Goal: Task Accomplishment & Management: Manage account settings

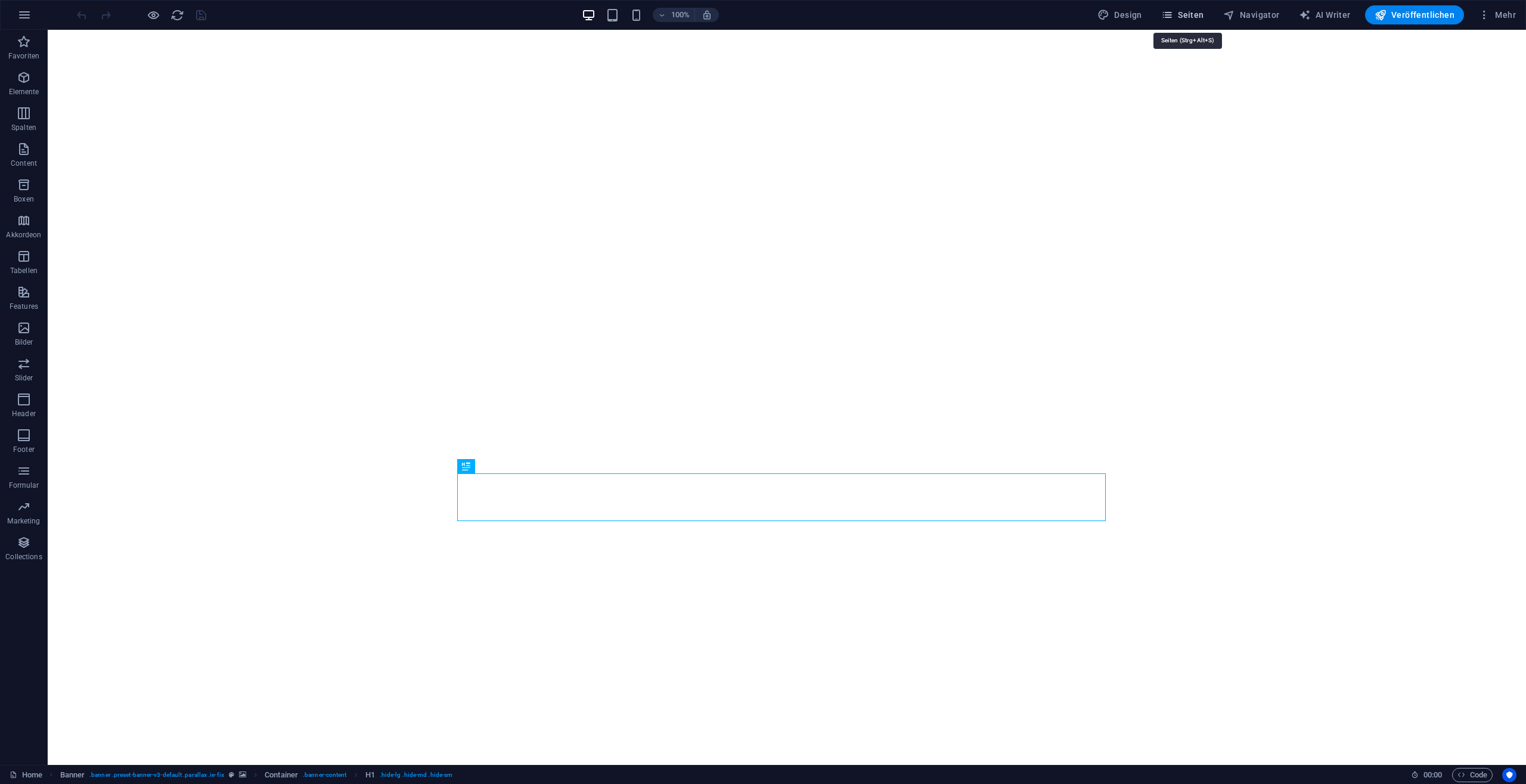
click at [1198, 15] on span "Seiten" at bounding box center [1183, 15] width 43 height 12
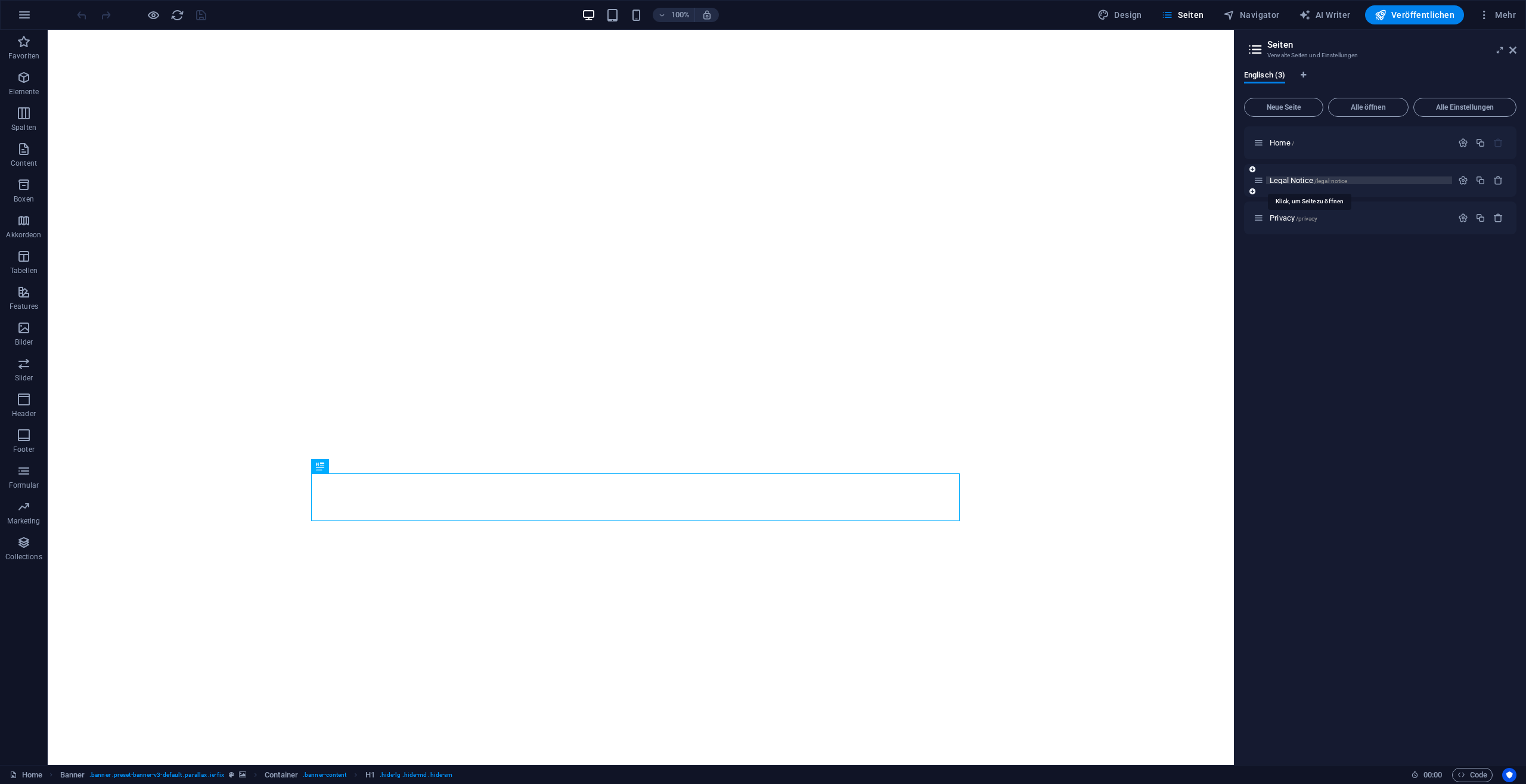
click at [1294, 181] on span "Legal Notice /legal-notice" at bounding box center [1308, 180] width 77 height 9
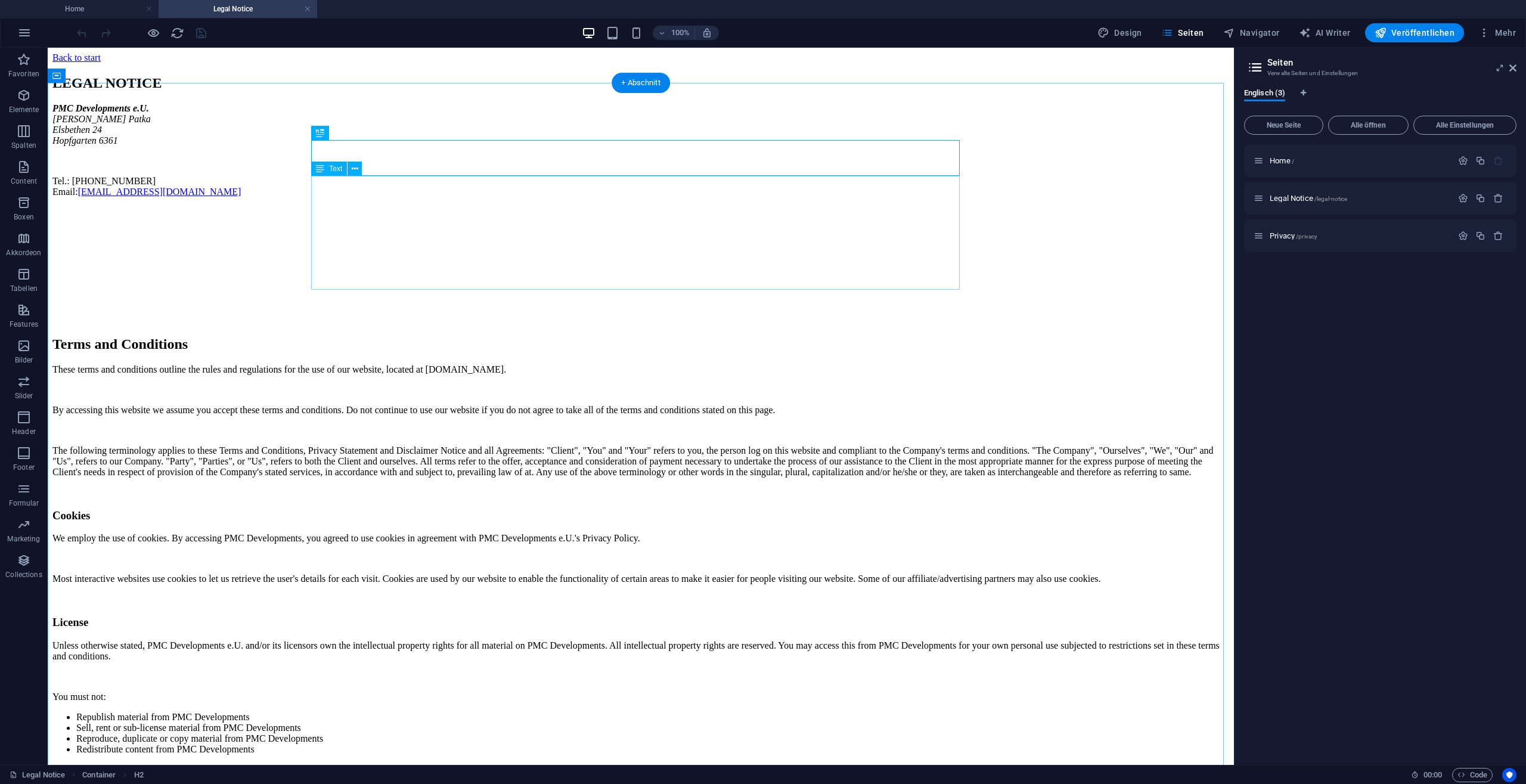
click at [373, 197] on div "PMC Developments e.U. Manuel Patka Elsbethen 24 Hopfgarten 6361 Tel.: +43 05335…" at bounding box center [641, 150] width 1177 height 94
click at [1513, 68] on icon at bounding box center [1513, 68] width 7 height 10
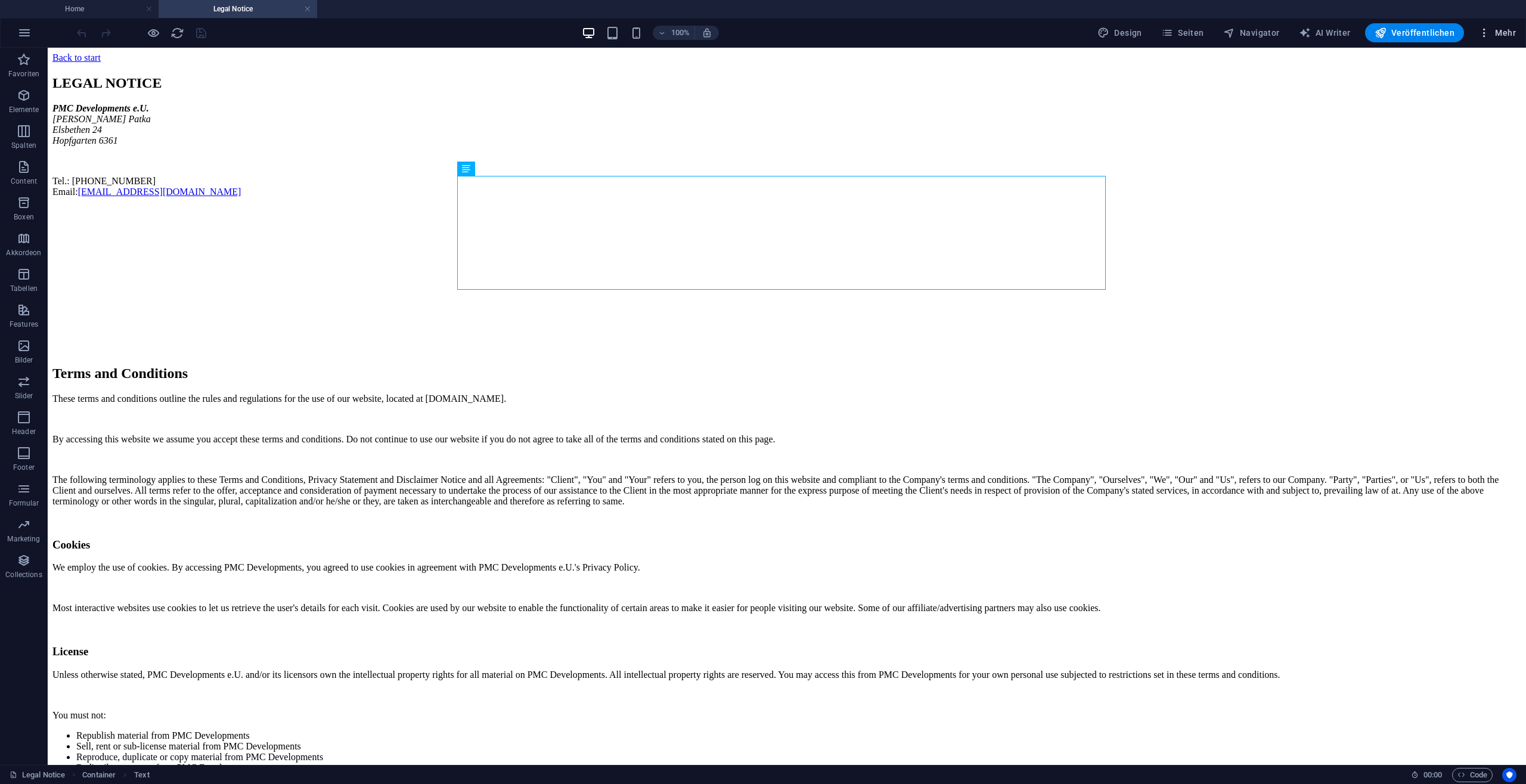
click at [1486, 36] on icon "button" at bounding box center [1484, 33] width 12 height 12
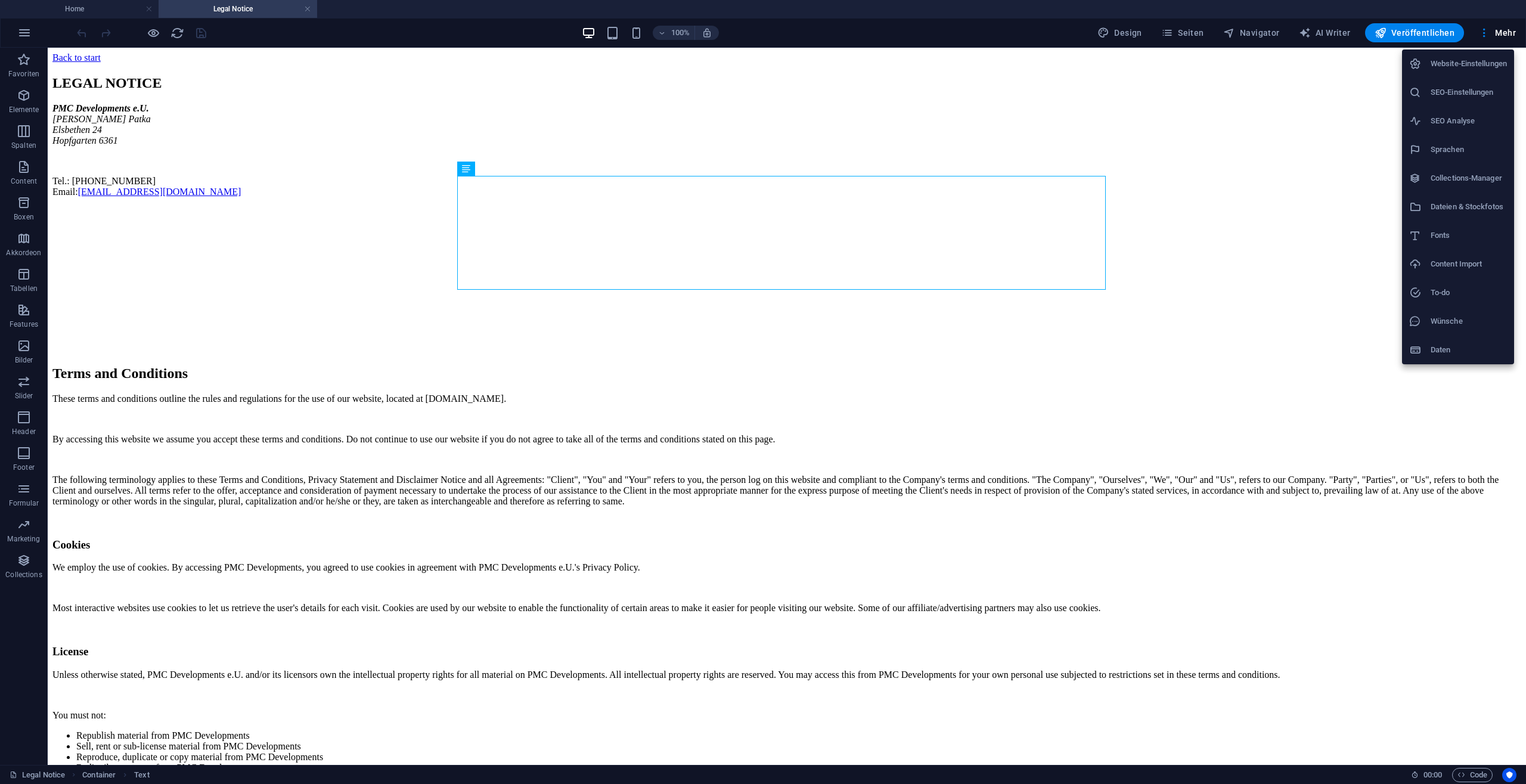
click at [1443, 72] on li "Website-Einstellungen" at bounding box center [1458, 64] width 112 height 29
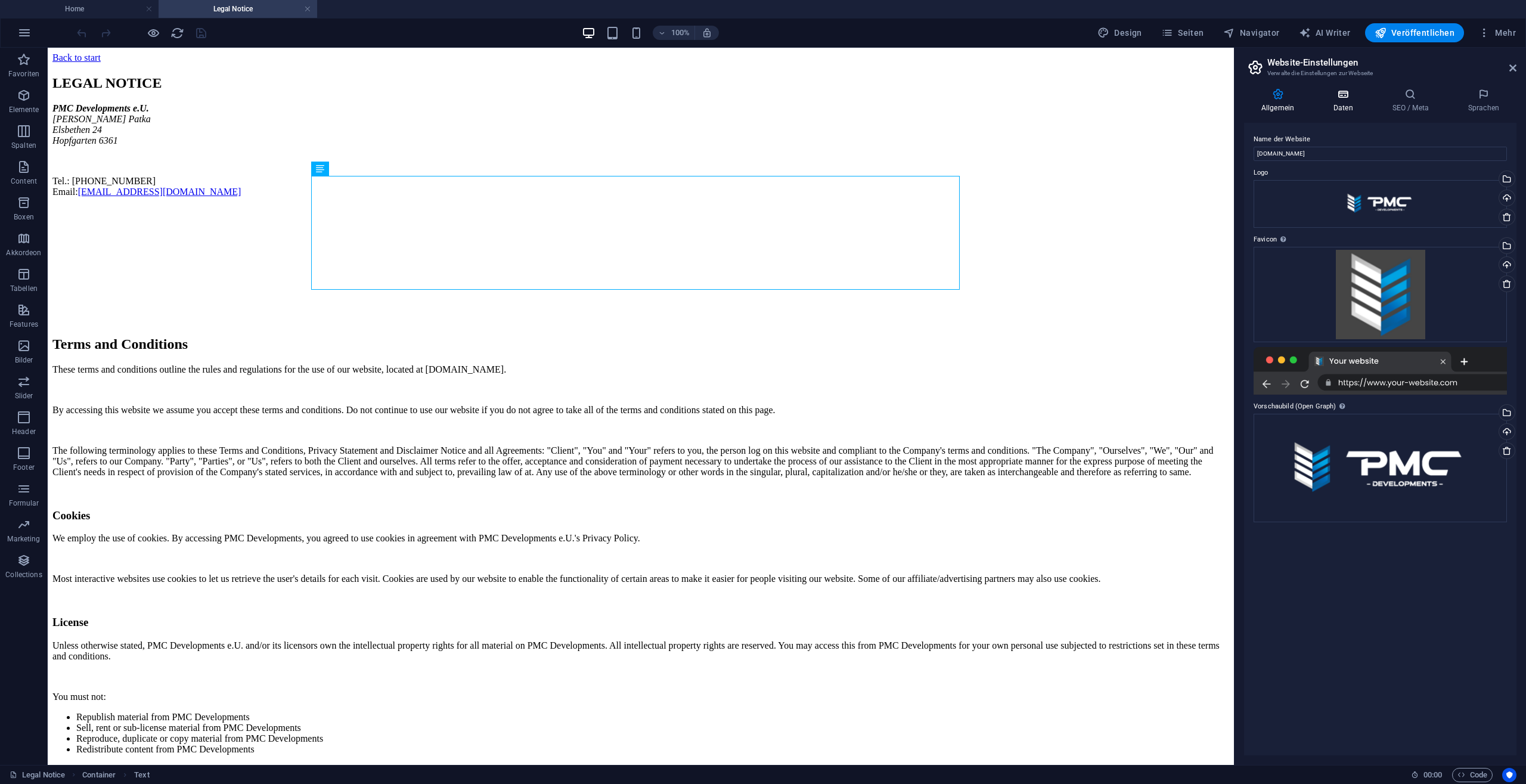
click at [1339, 101] on h4 "Daten" at bounding box center [1346, 101] width 59 height 25
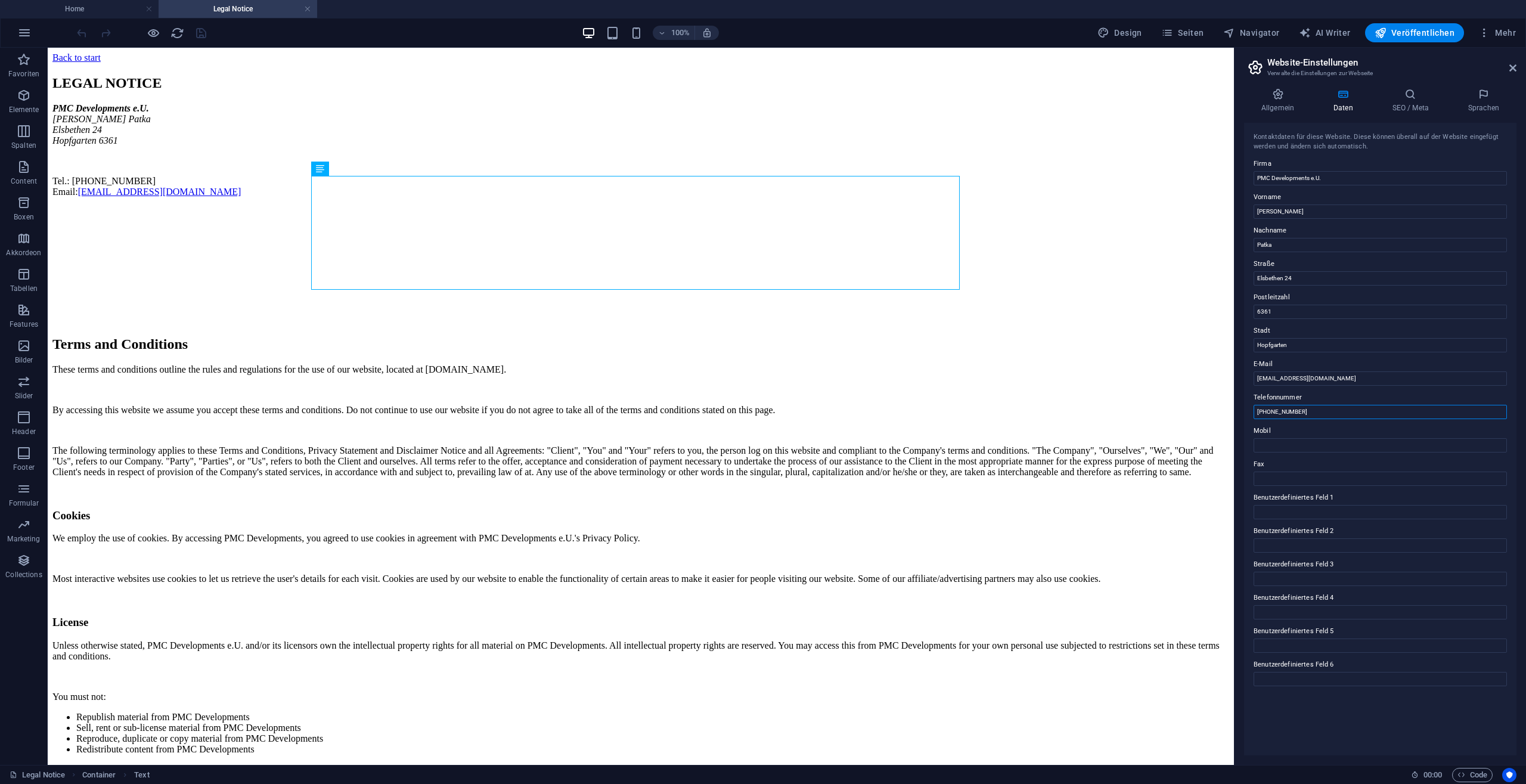
click at [1268, 413] on input "[PHONE_NUMBER]" at bounding box center [1380, 412] width 254 height 14
click at [1270, 412] on input "[PHONE_NUMBER]" at bounding box center [1380, 412] width 254 height 14
type input "[PHONE_NUMBER]"
drag, startPoint x: 1512, startPoint y: 69, endPoint x: 518, endPoint y: 180, distance: 1000.2
click at [1512, 69] on icon at bounding box center [1513, 68] width 7 height 10
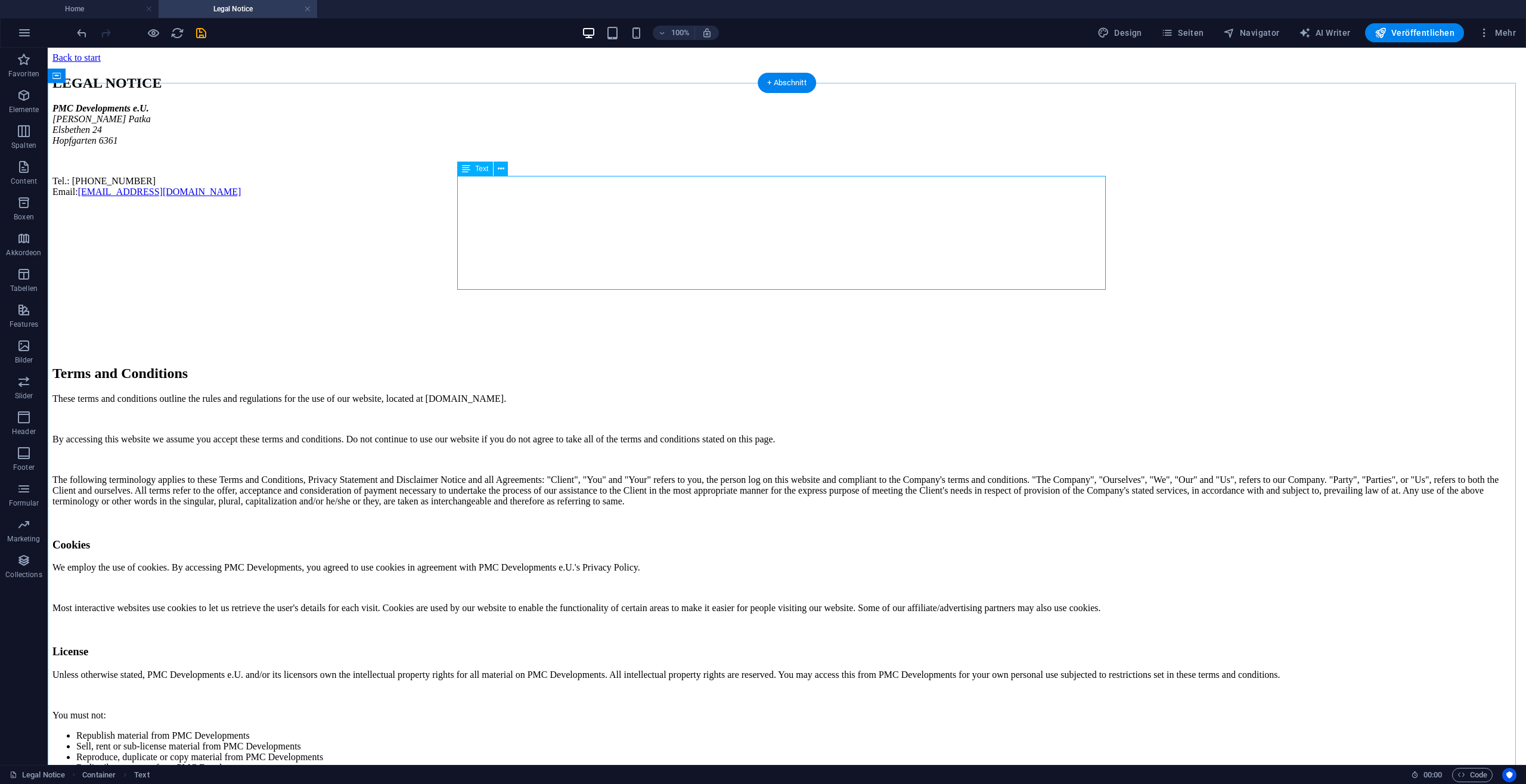
click at [512, 197] on div "PMC Developments e.U. Manuel Patka Elsbethen 24 Hopfgarten 6361 Tel.: +43 05335…" at bounding box center [787, 150] width 1469 height 94
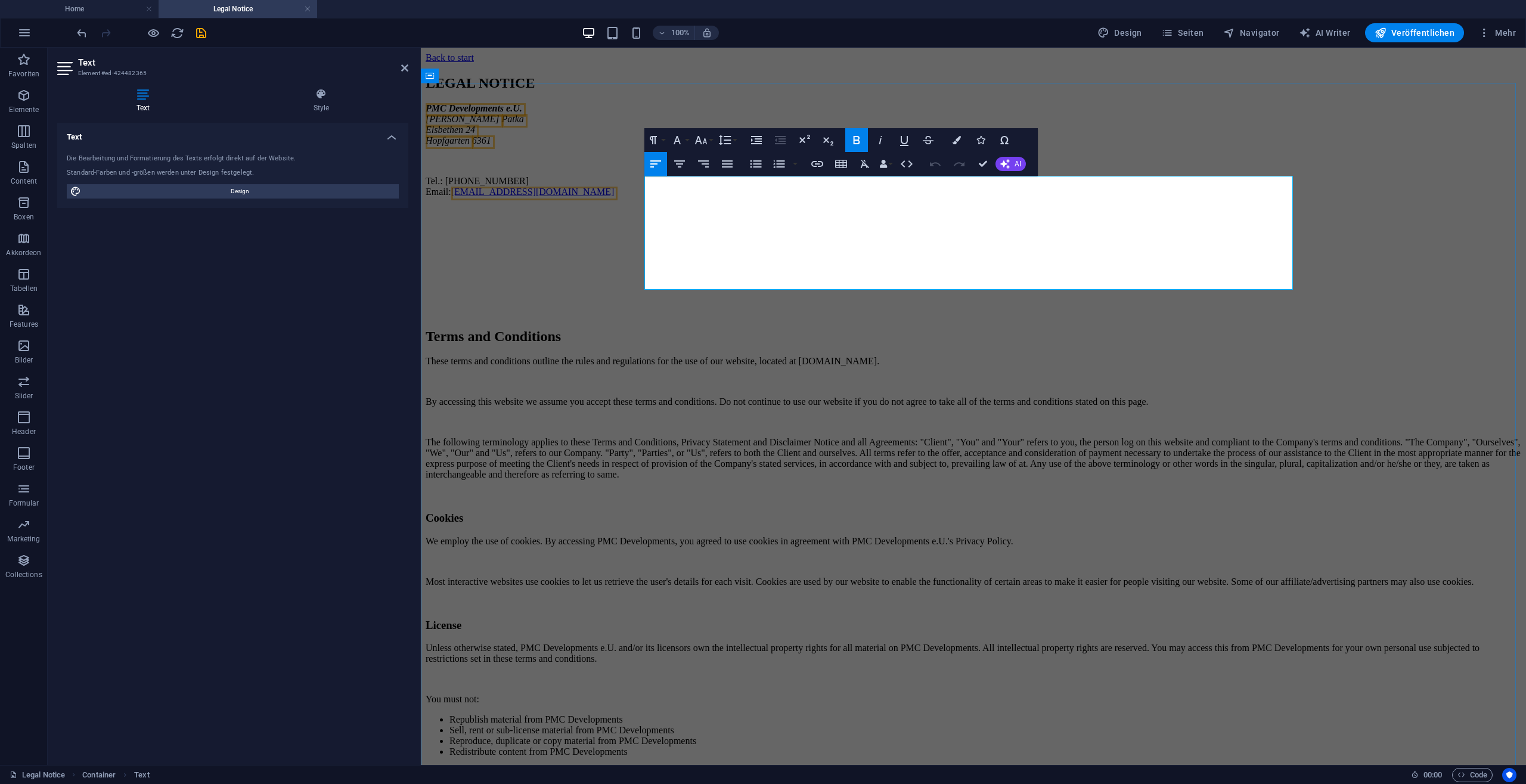
click at [687, 197] on p "Tel.: +43 05335 3531 Email: office@pmc-developments.at" at bounding box center [973, 186] width 1096 height 21
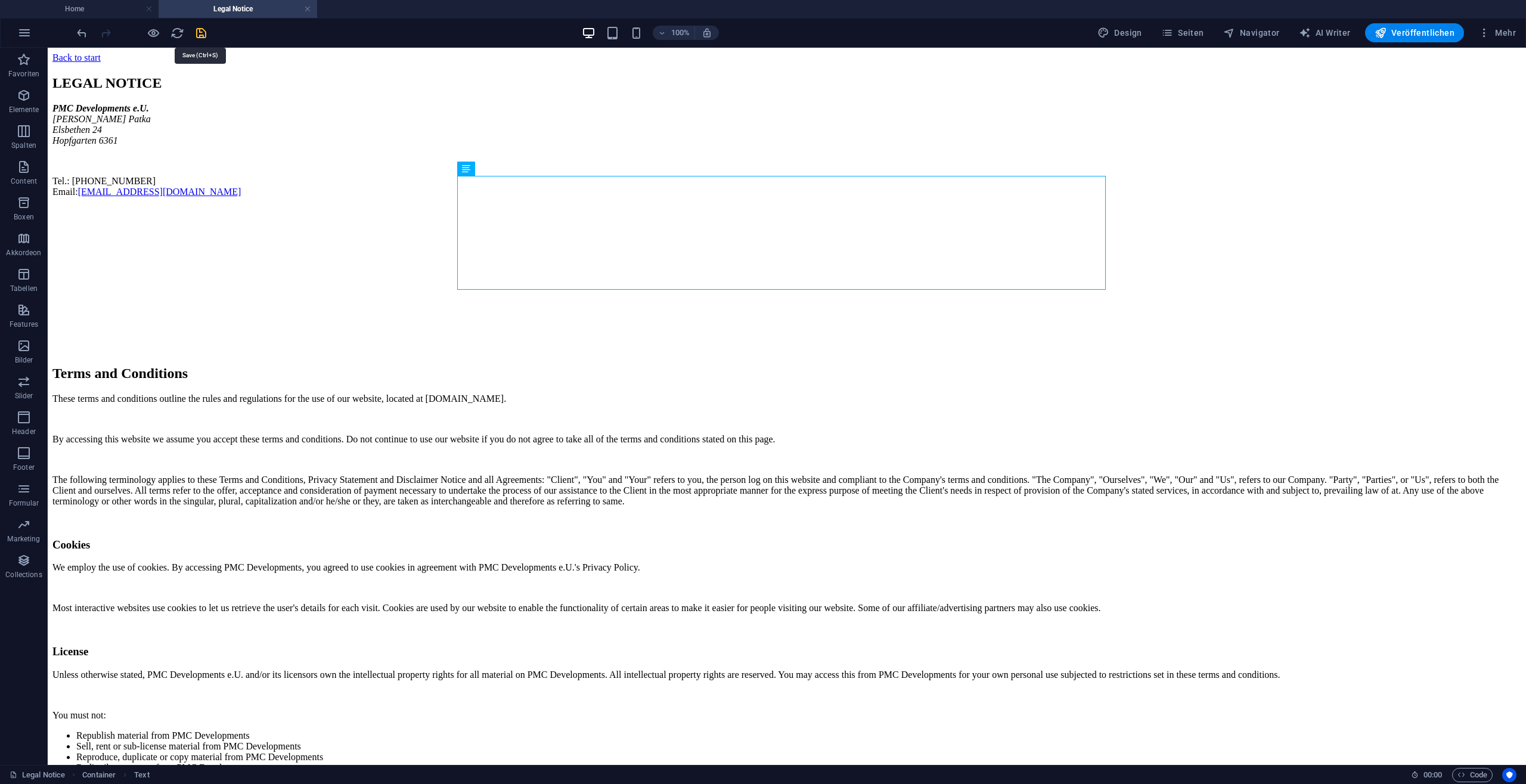
click at [205, 31] on icon "save" at bounding box center [201, 33] width 14 height 14
click at [1196, 32] on span "Seiten" at bounding box center [1183, 33] width 43 height 12
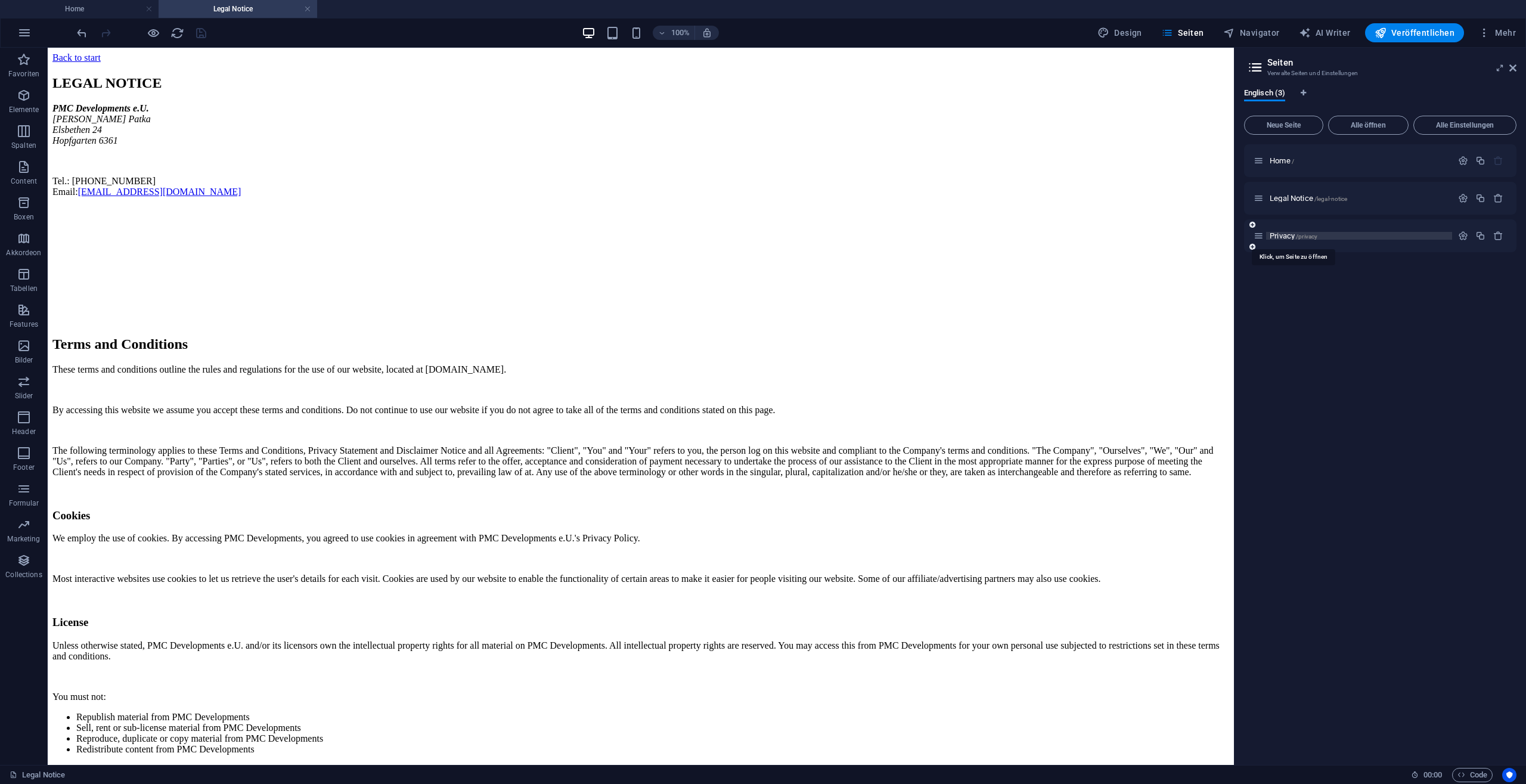
click at [1285, 236] on span "Privacy /privacy" at bounding box center [1293, 236] width 47 height 9
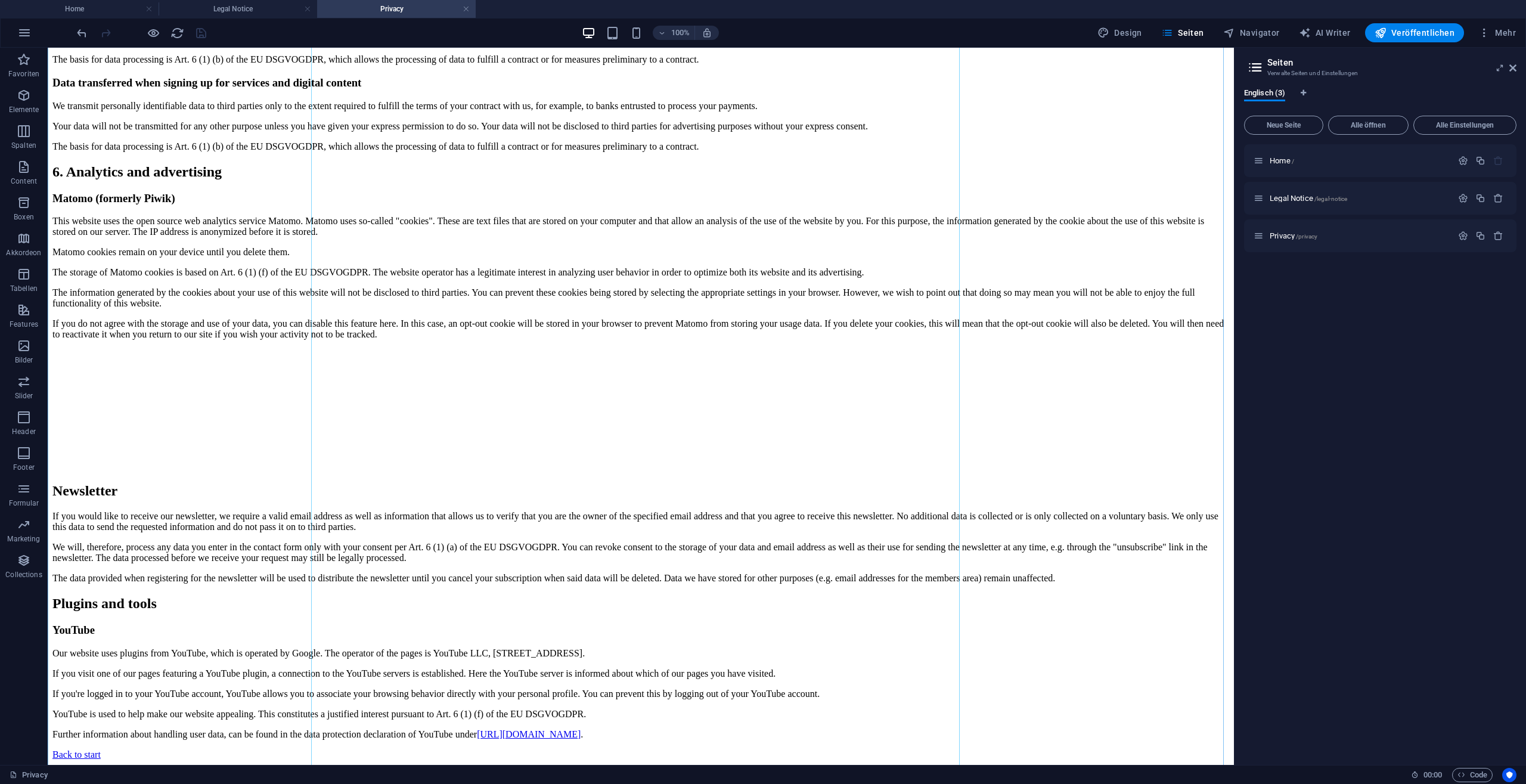
scroll to position [2896, 0]
click at [1294, 157] on span "Home /" at bounding box center [1282, 161] width 25 height 9
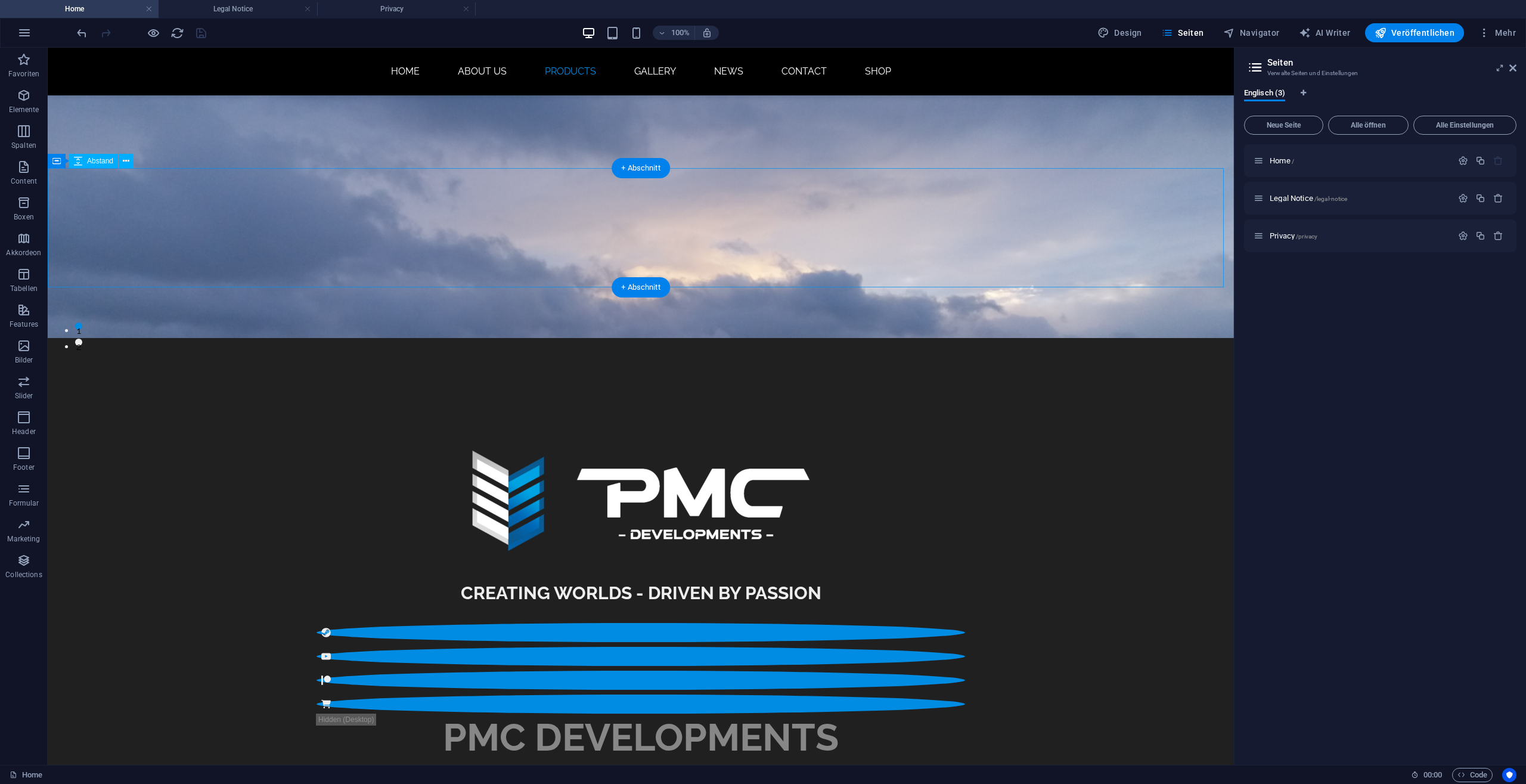
scroll to position [0, 0]
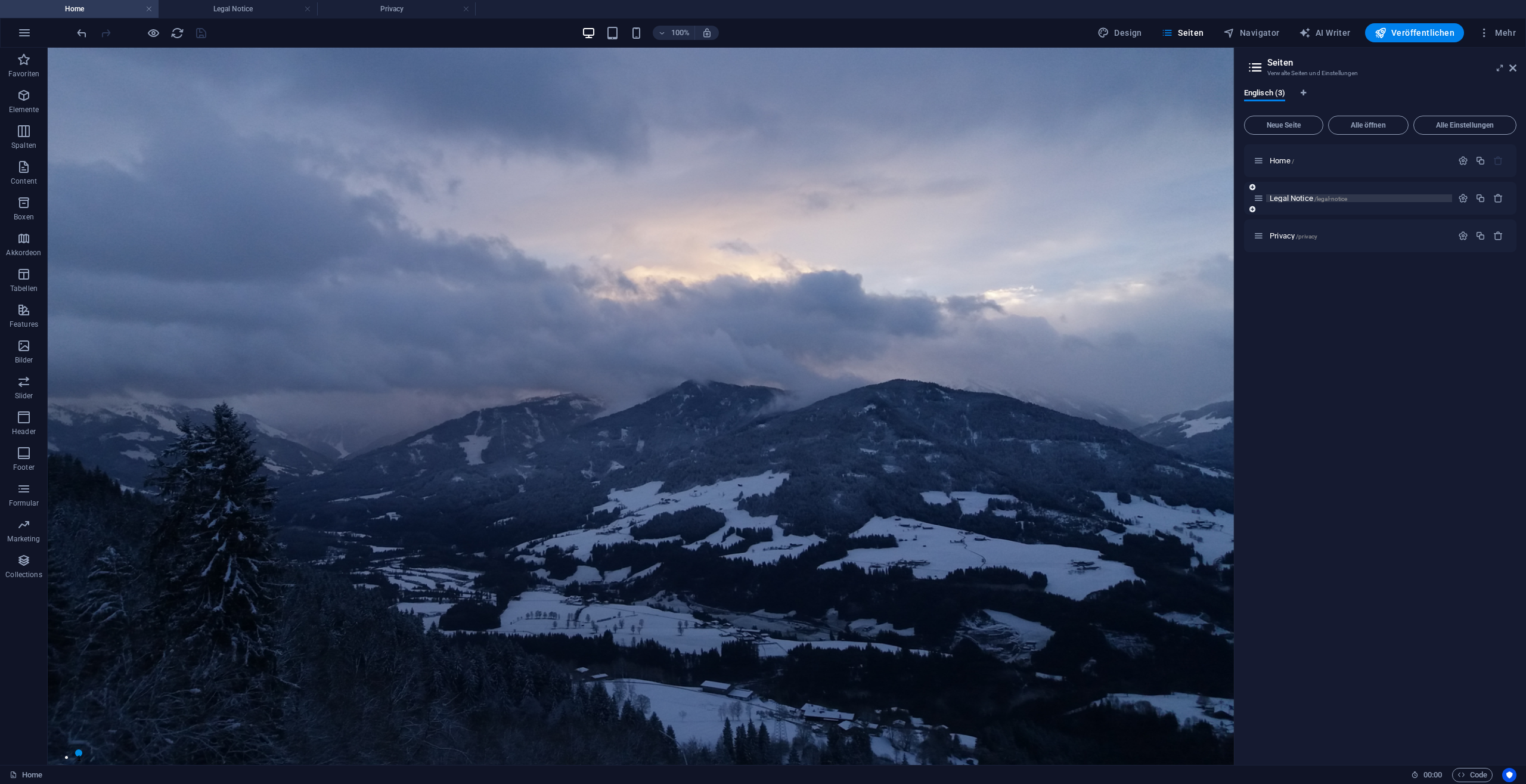
click at [1289, 198] on span "Legal Notice /legal-notice" at bounding box center [1308, 198] width 77 height 9
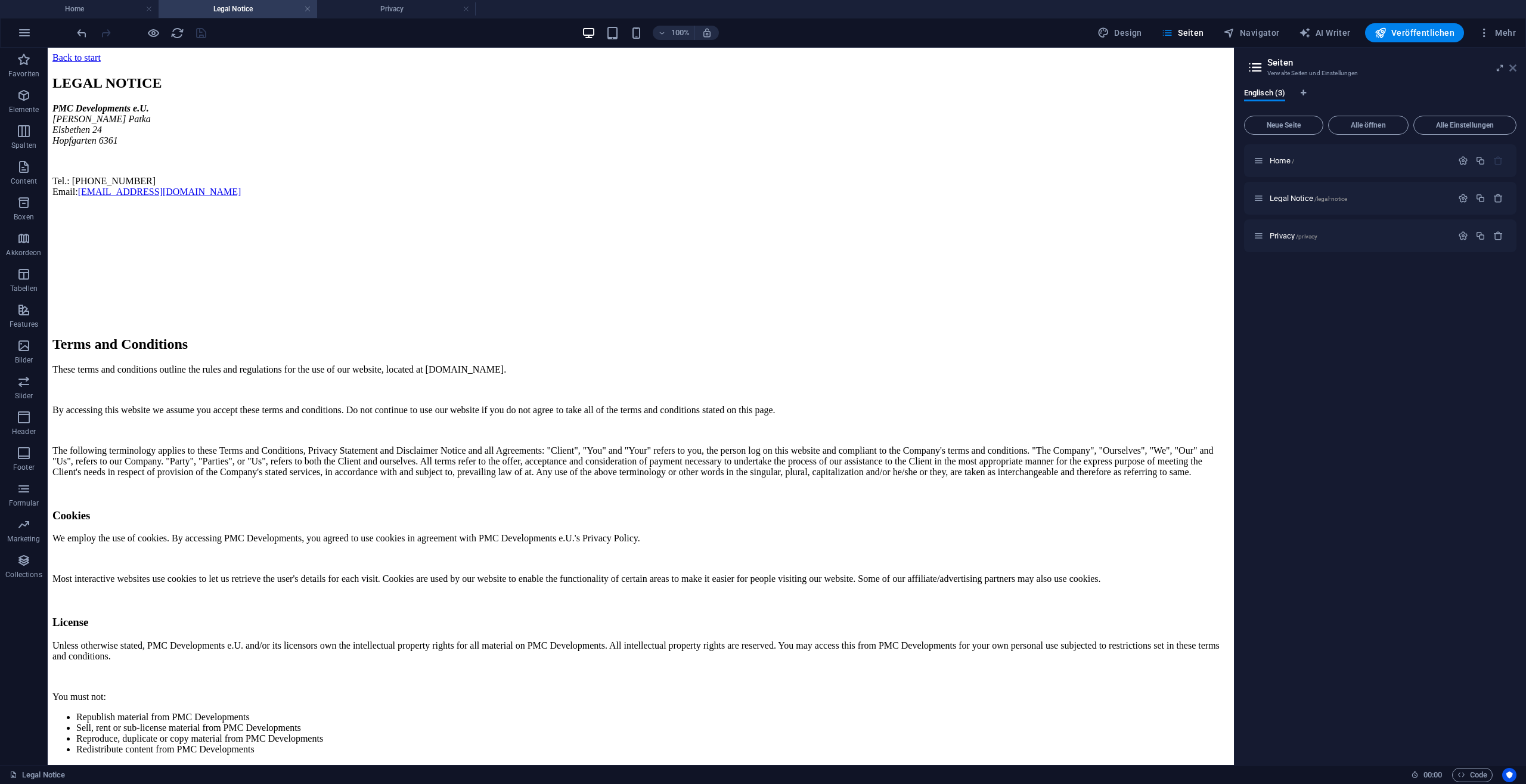
click at [1512, 67] on icon at bounding box center [1513, 68] width 7 height 10
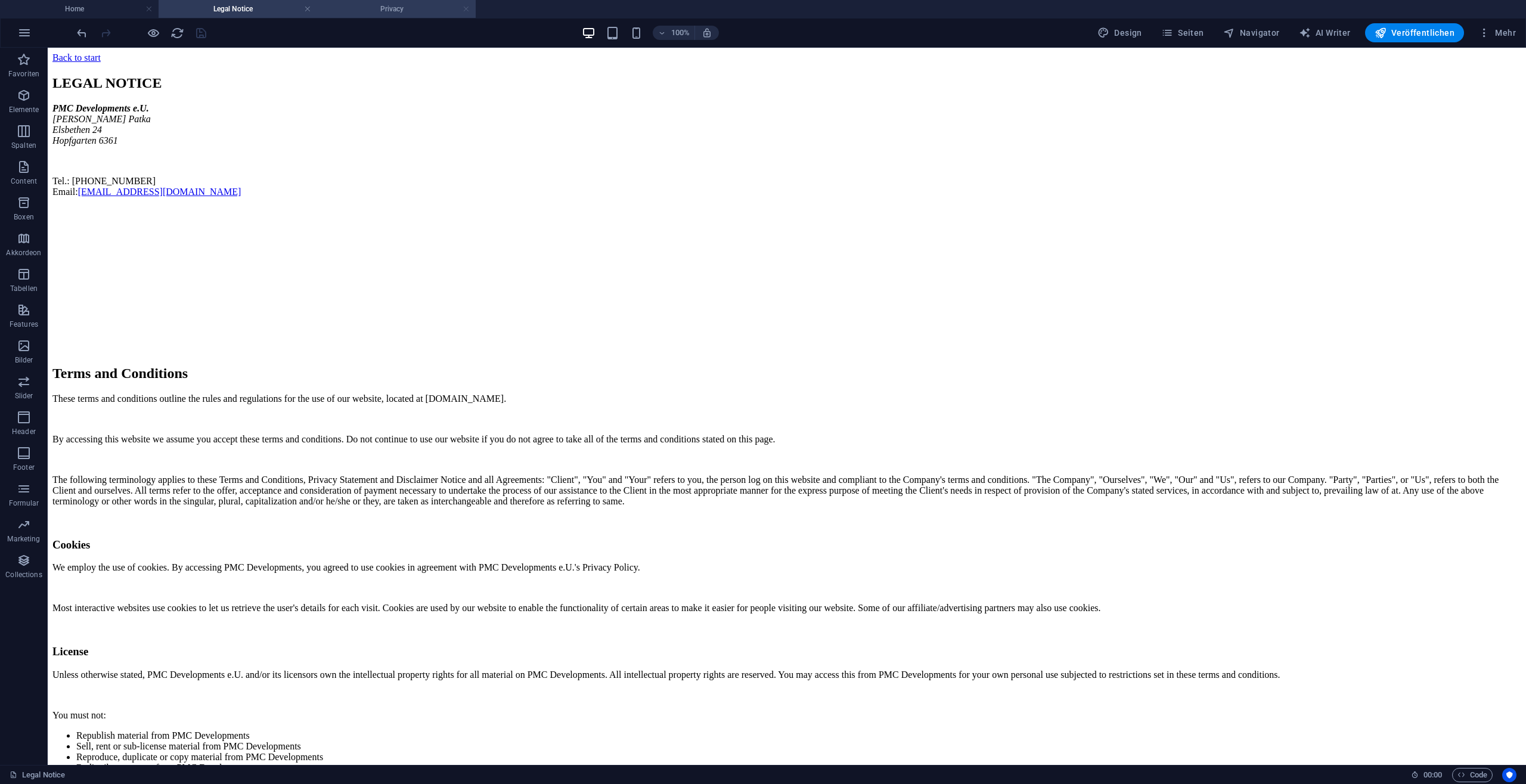
click at [467, 10] on link at bounding box center [466, 9] width 7 height 11
click at [308, 9] on link at bounding box center [308, 9] width 7 height 11
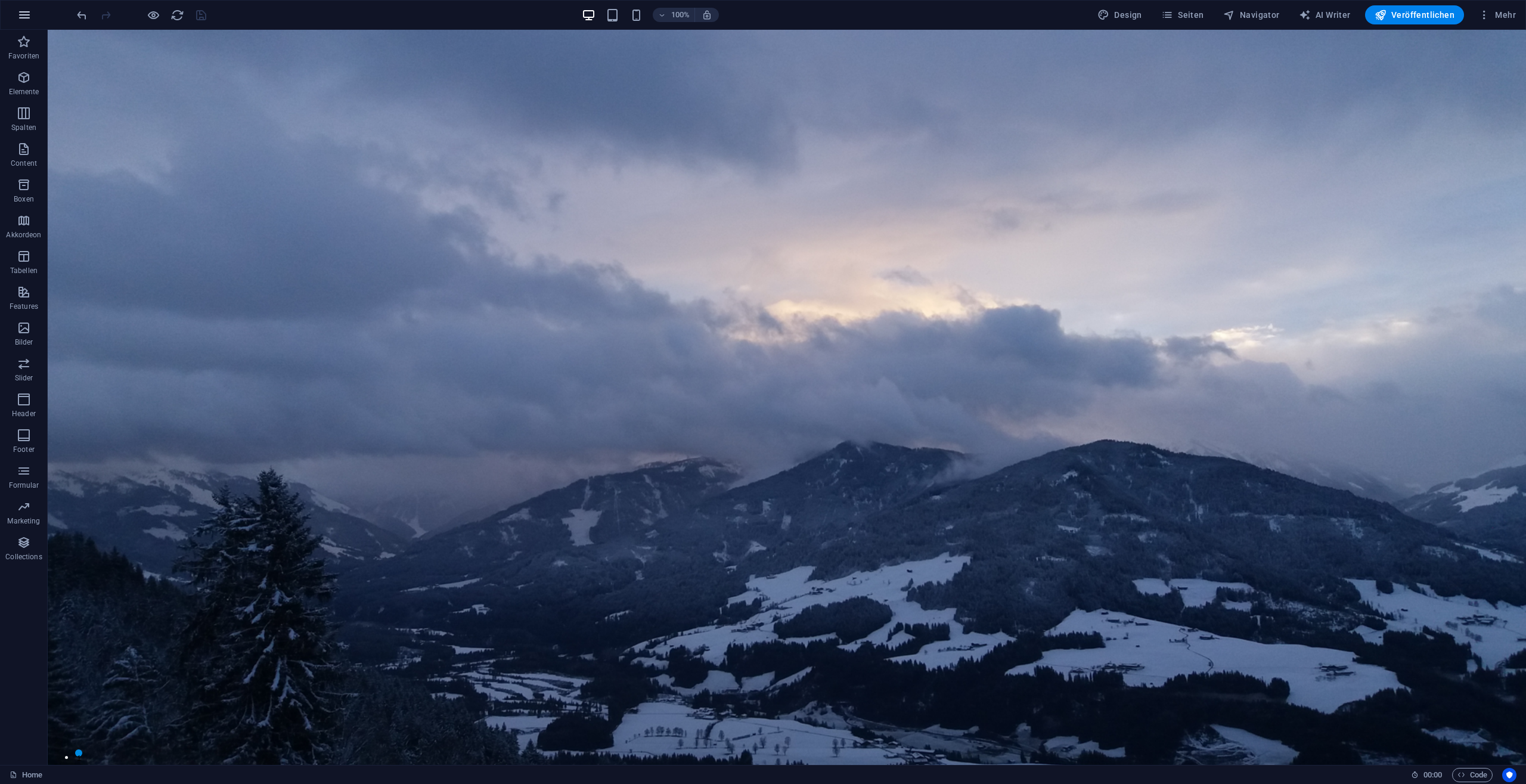
click at [20, 14] on icon "button" at bounding box center [25, 15] width 14 height 14
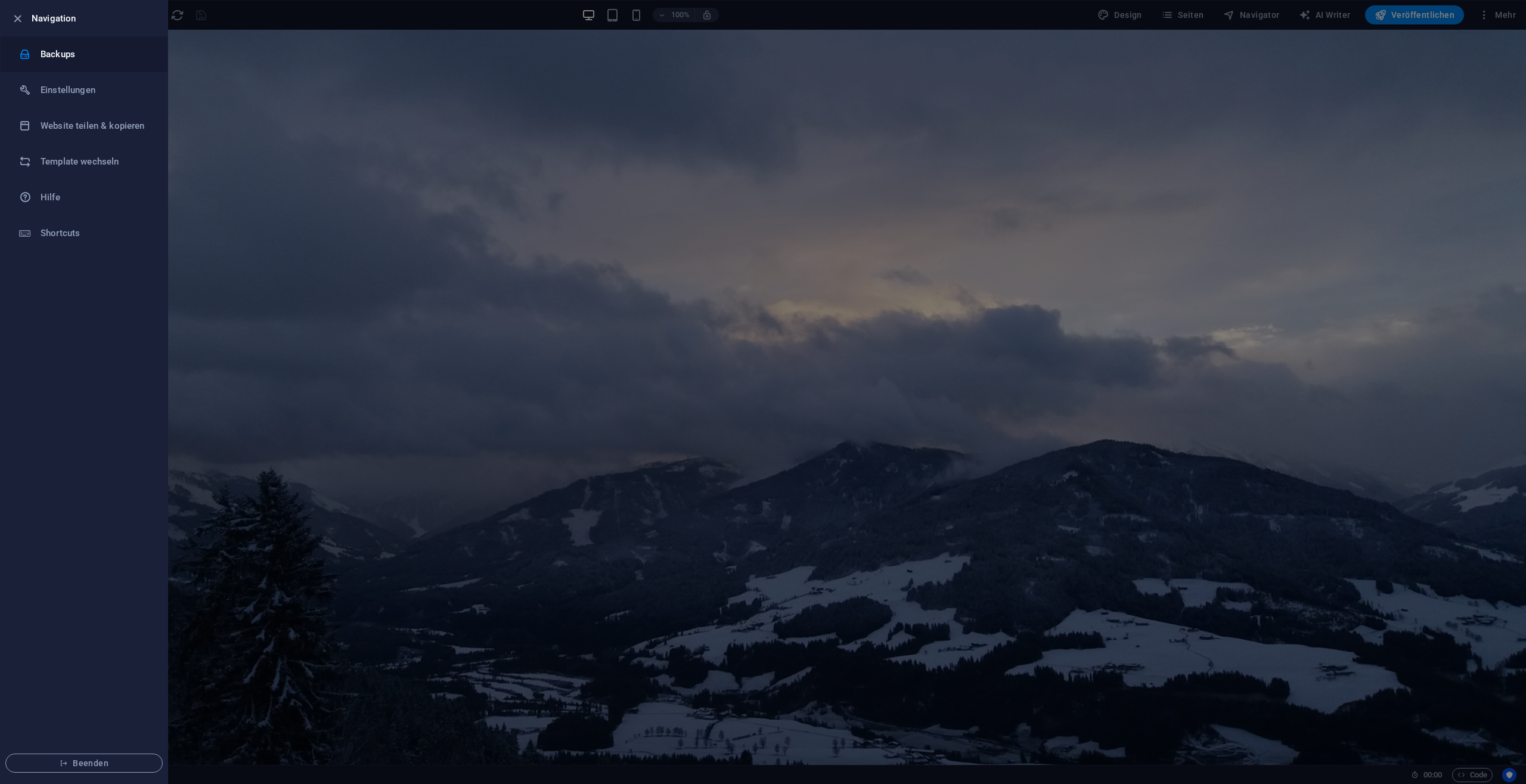
click at [65, 49] on h6 "Backups" at bounding box center [96, 54] width 111 height 14
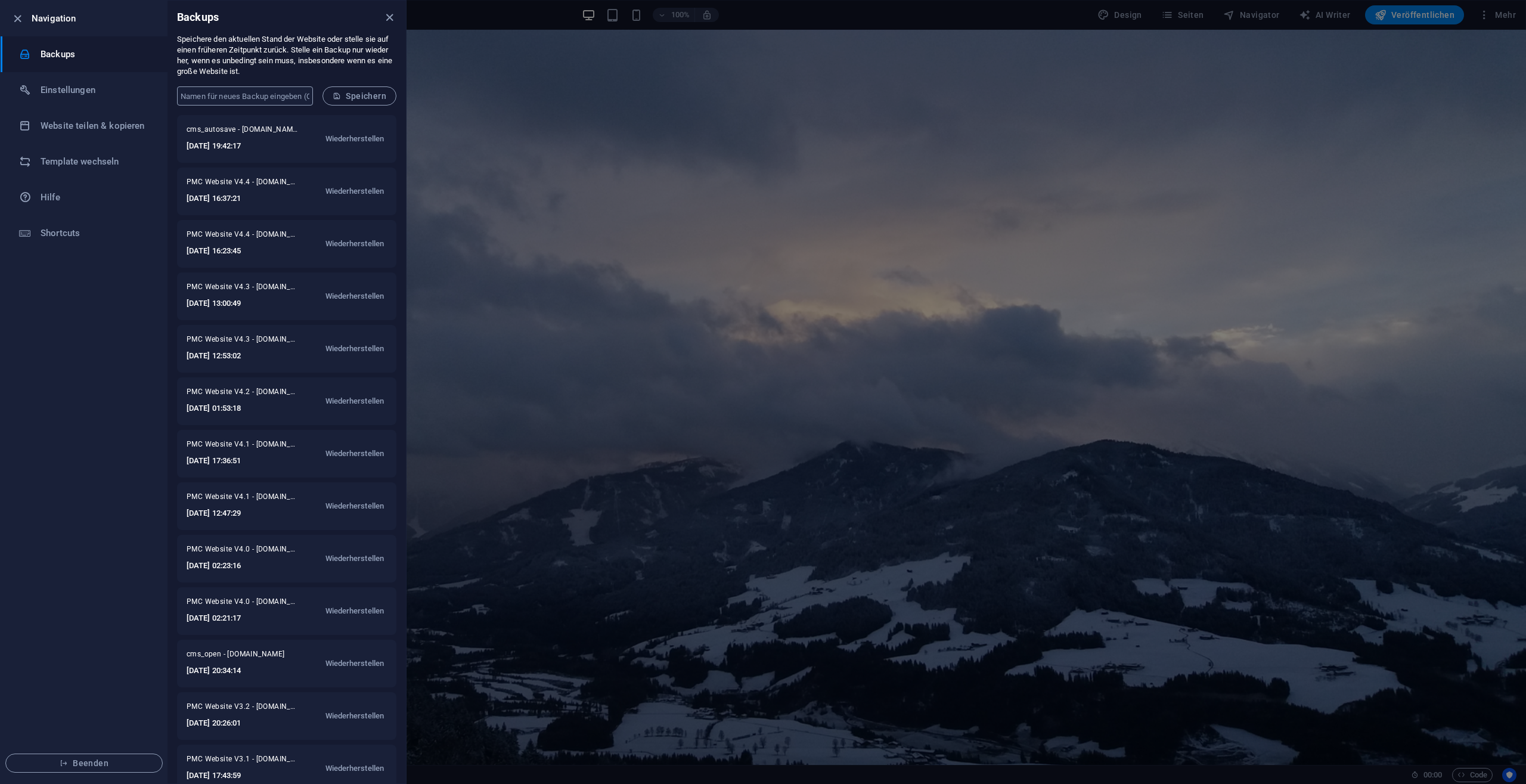
click at [256, 92] on input "text" at bounding box center [244, 96] width 136 height 19
click at [256, 94] on input "PMC Website V4.4" at bounding box center [244, 96] width 136 height 19
type input "PMC Website V4.5"
click at [363, 91] on span "Speichern" at bounding box center [360, 96] width 54 height 10
click at [391, 21] on icon "close" at bounding box center [389, 18] width 14 height 14
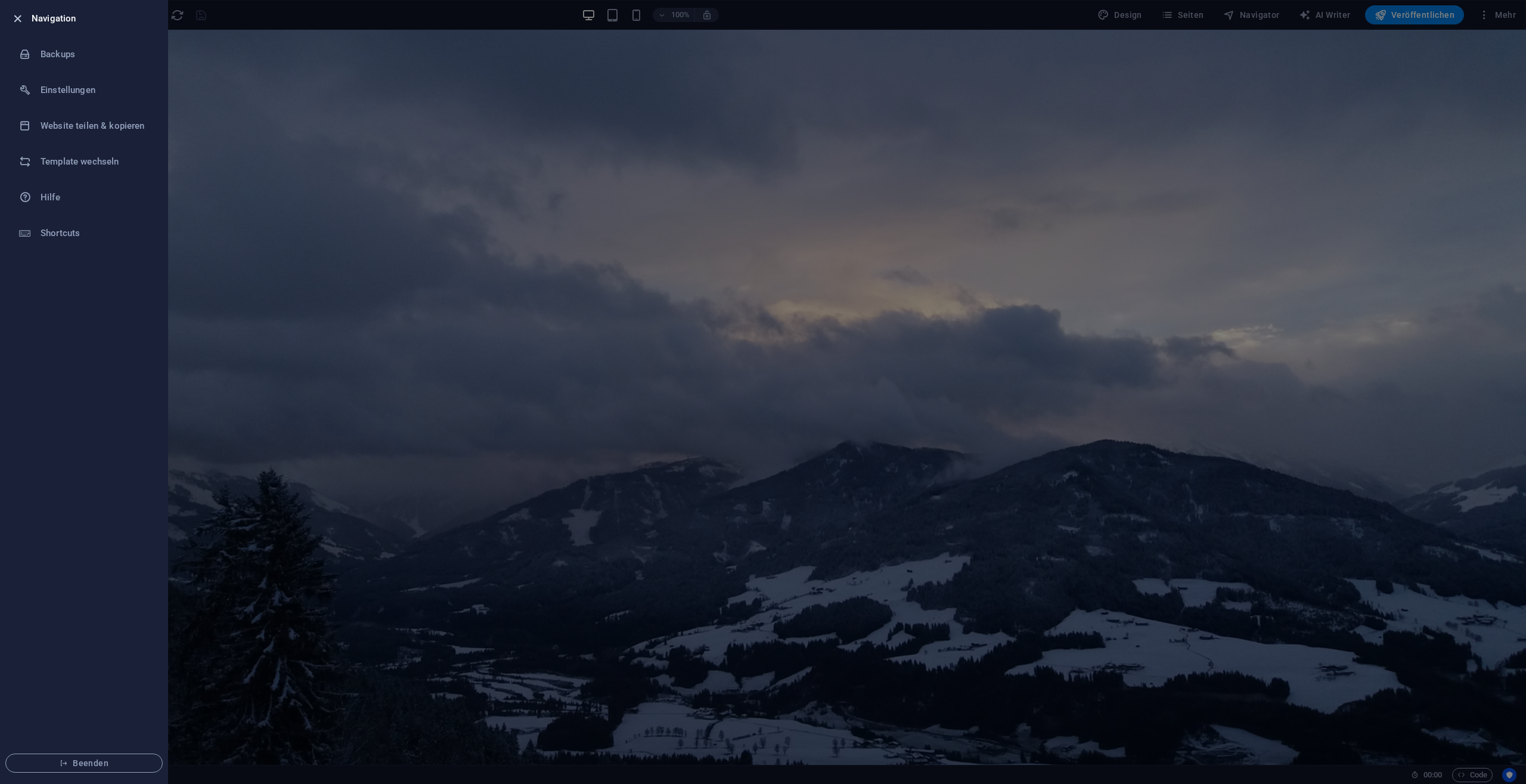
click at [18, 18] on icon "button" at bounding box center [18, 18] width 14 height 14
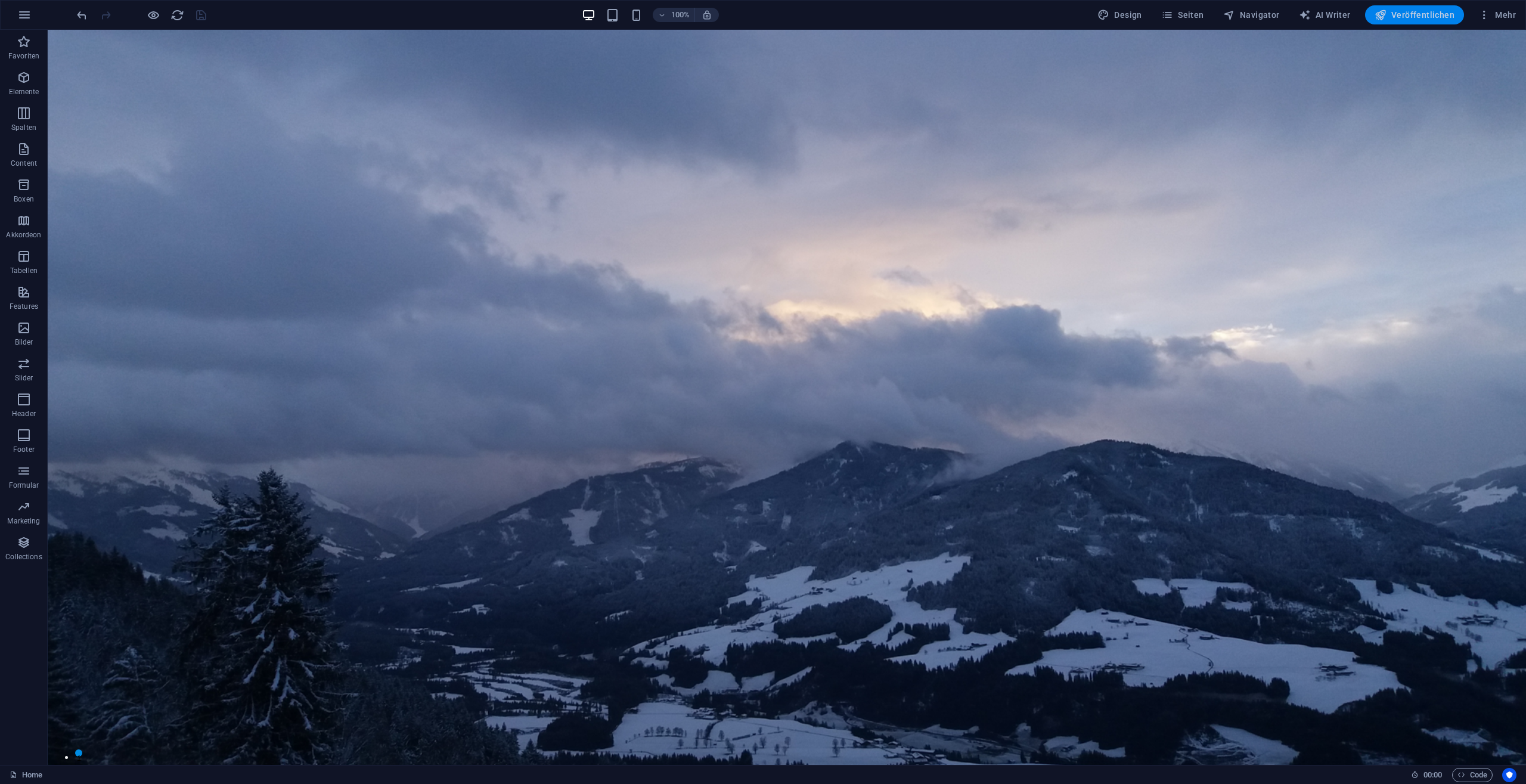
click at [1436, 12] on span "Veröffentlichen" at bounding box center [1414, 15] width 80 height 12
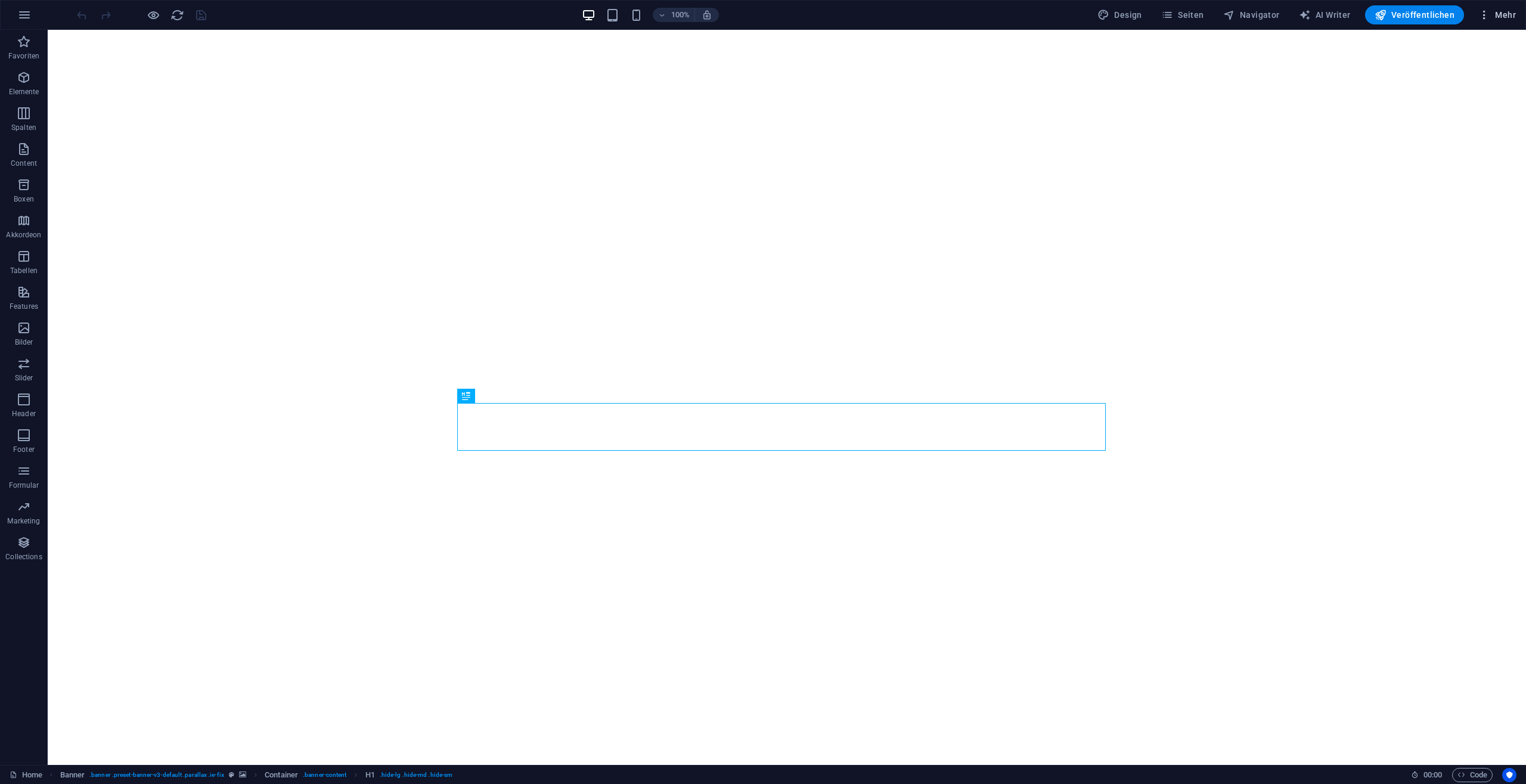
click at [1499, 14] on span "Mehr" at bounding box center [1497, 15] width 38 height 12
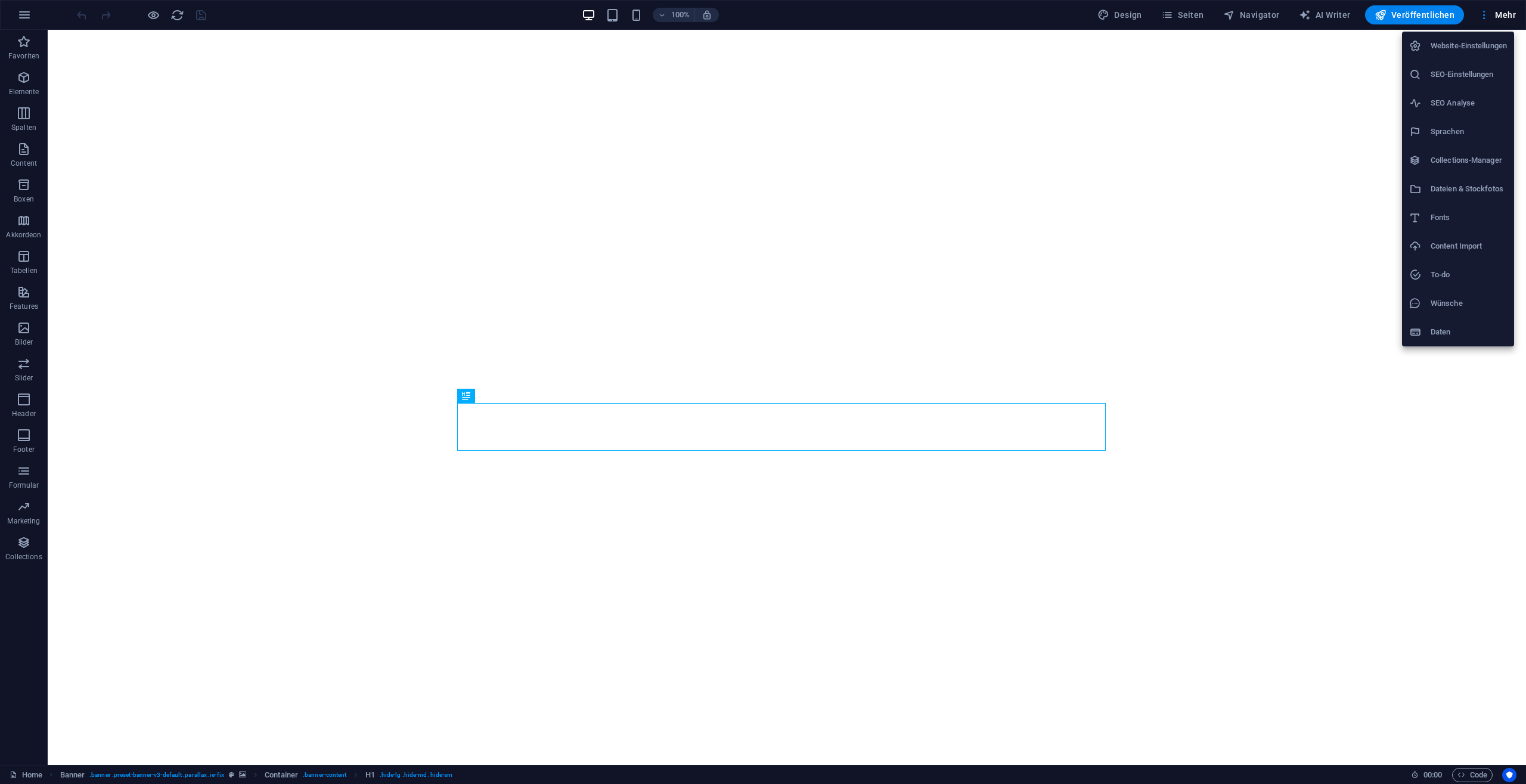
click at [1448, 55] on li "Website-Einstellungen" at bounding box center [1458, 46] width 112 height 29
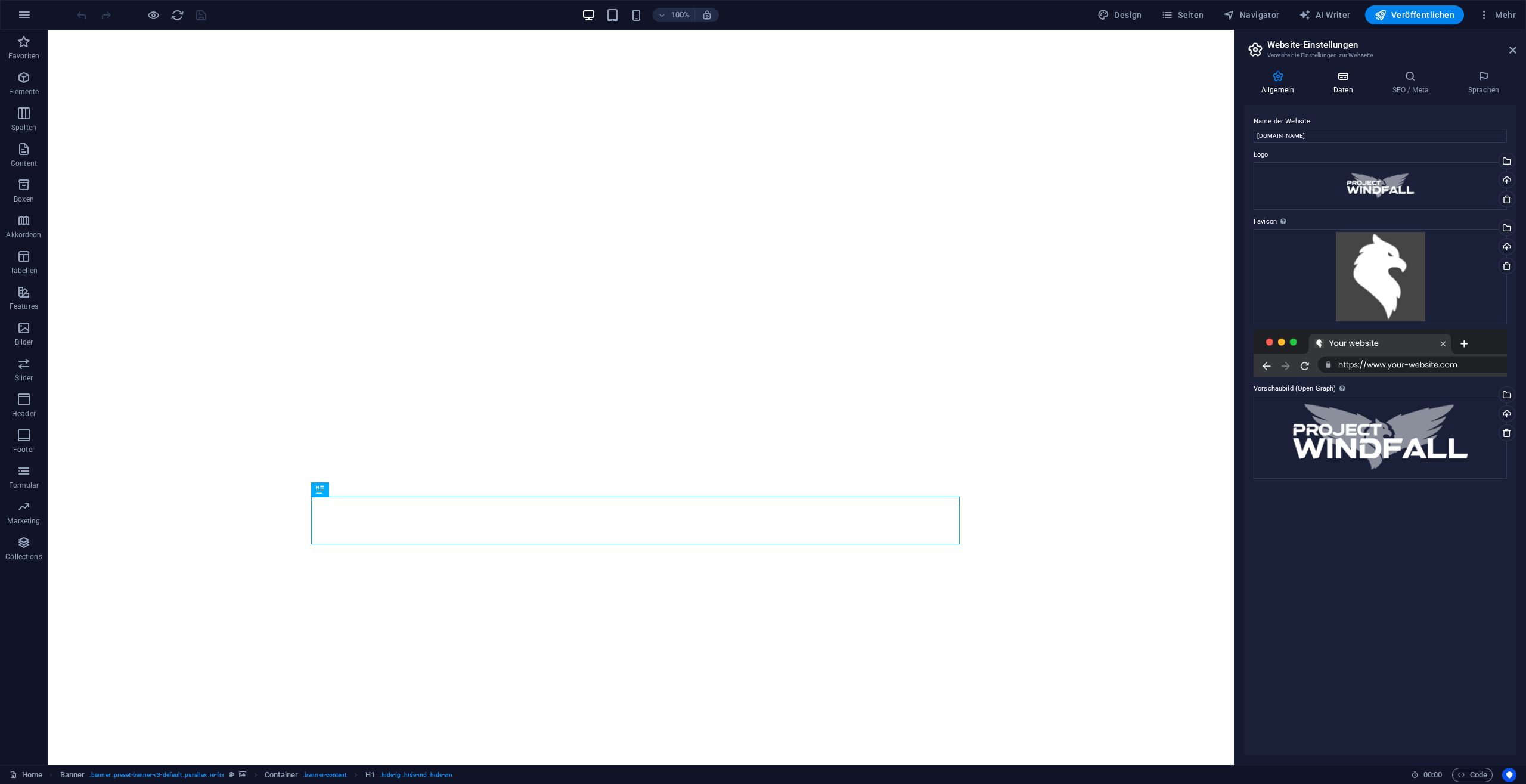
click at [1345, 89] on h4 "Daten" at bounding box center [1346, 83] width 59 height 25
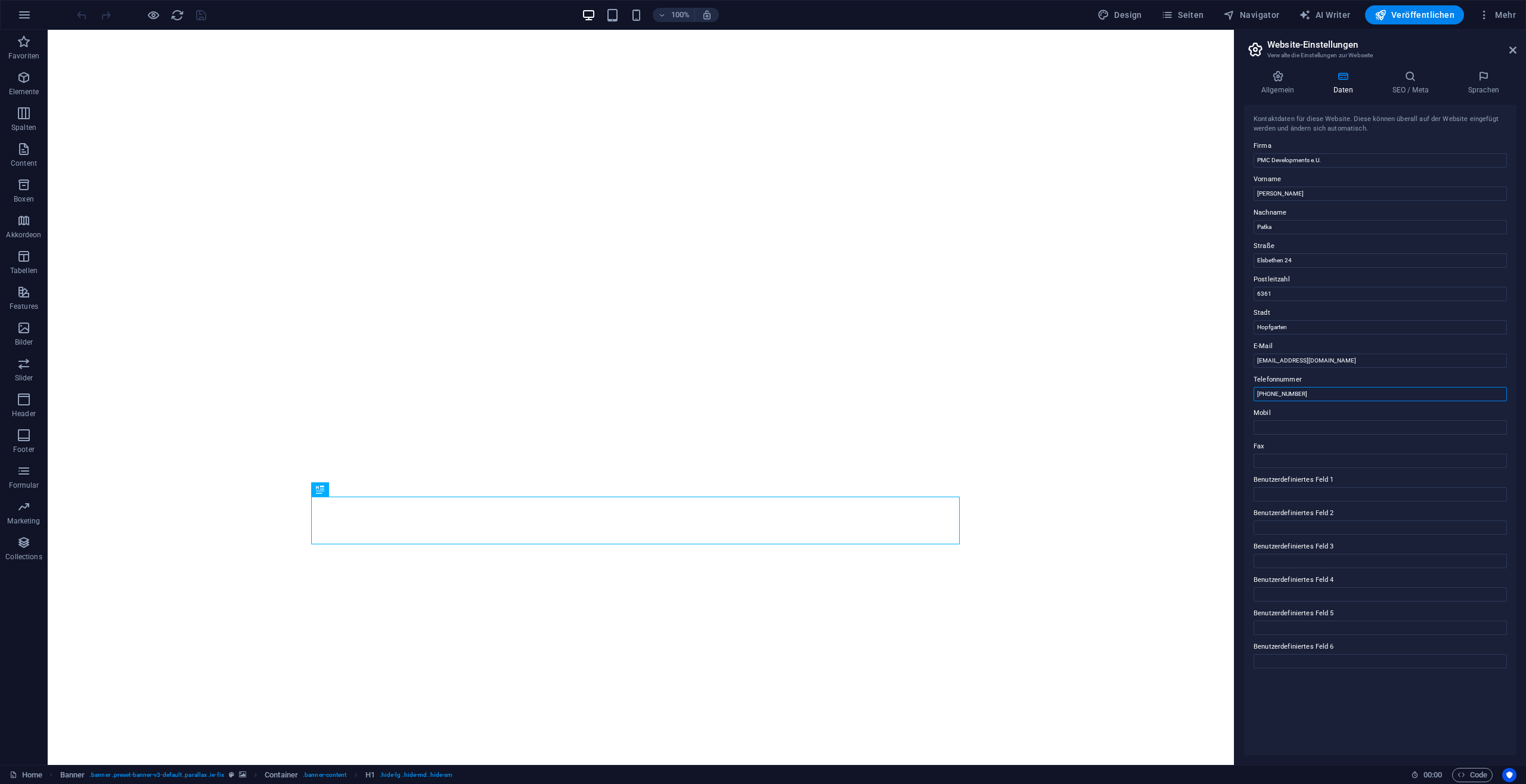
click at [1265, 390] on input "[PHONE_NUMBER]" at bounding box center [1380, 394] width 254 height 14
click at [1270, 393] on input "[PHONE_NUMBER]" at bounding box center [1380, 394] width 254 height 14
click at [1287, 395] on input "[PHONE_NUMBER]" at bounding box center [1380, 394] width 254 height 14
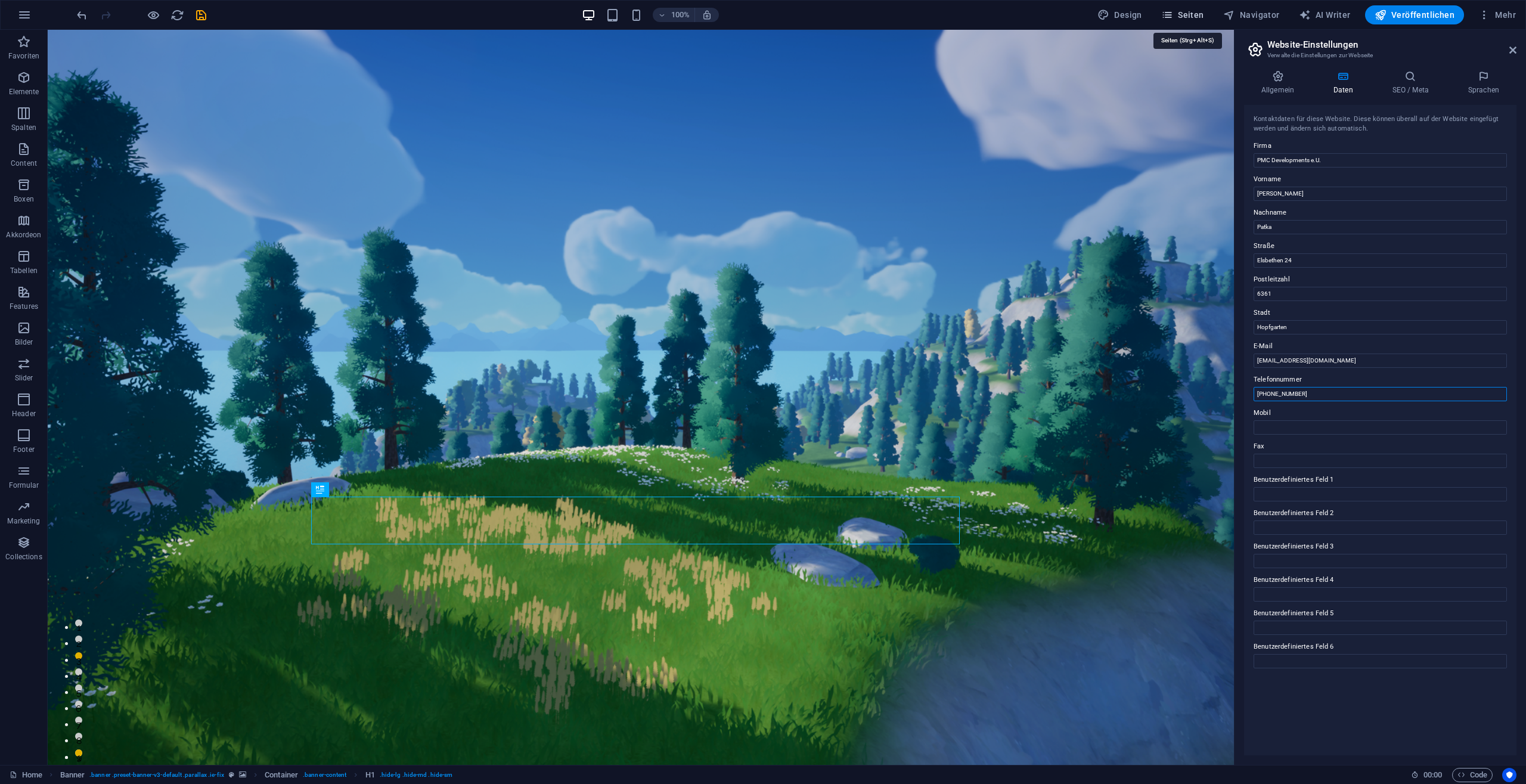
type input "[PHONE_NUMBER]"
click at [1202, 14] on span "Seiten" at bounding box center [1183, 15] width 43 height 12
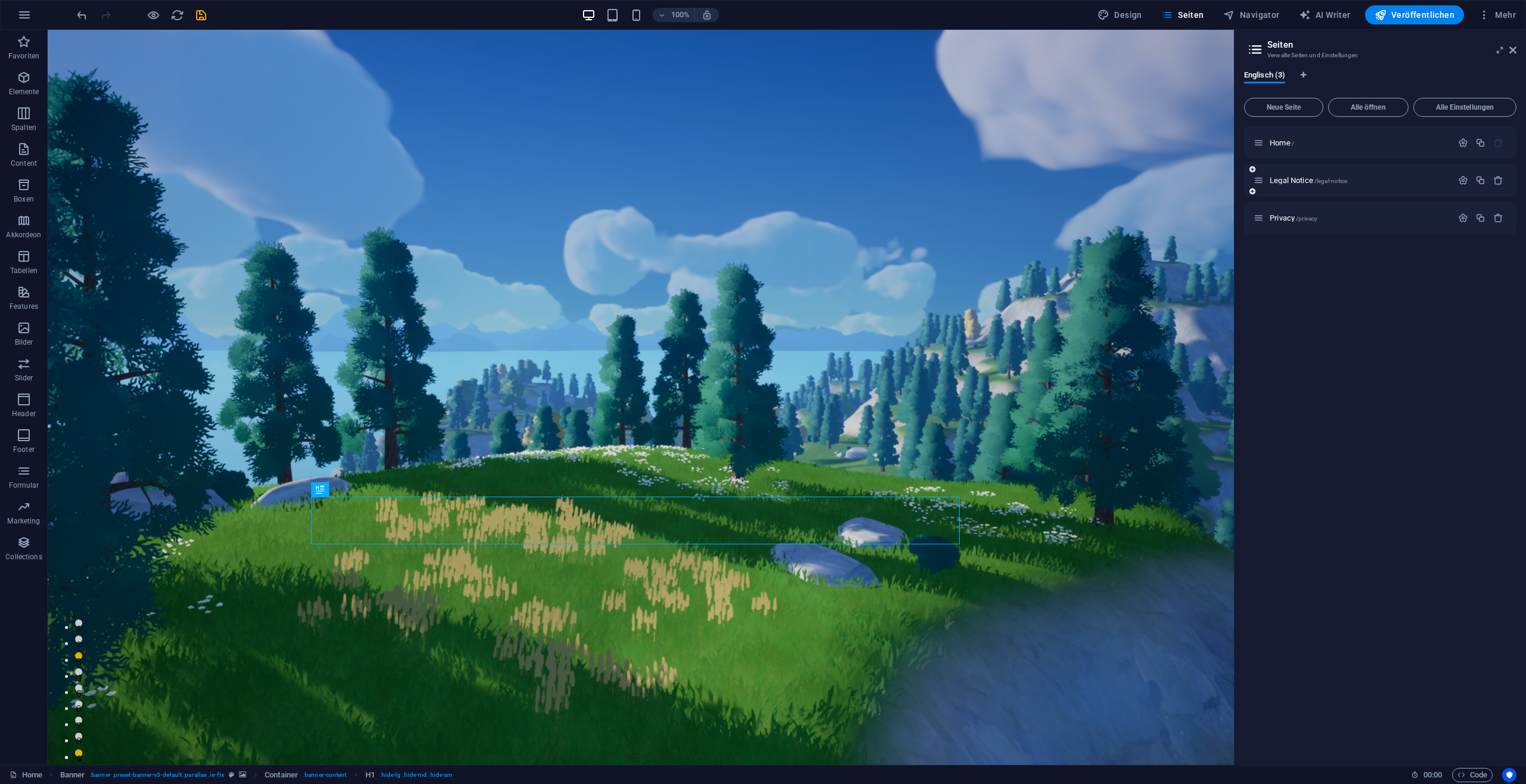
click at [1288, 176] on div "Legal Notice /legal-notice" at bounding box center [1352, 180] width 198 height 14
click at [1288, 183] on span "Legal Notice /legal-notice" at bounding box center [1308, 180] width 77 height 9
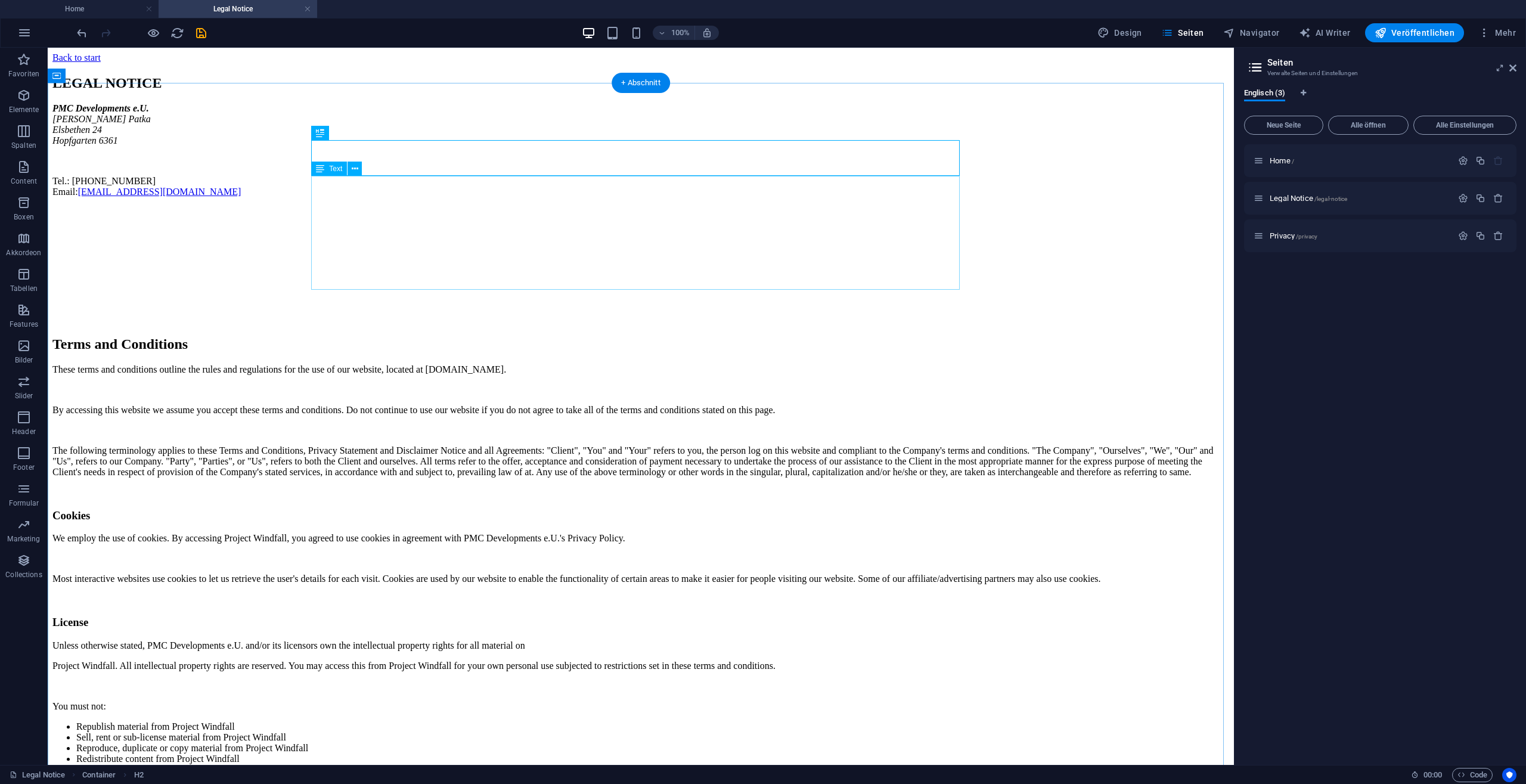
click at [373, 197] on div "PMC Developments e.U. [STREET_ADDRESS] Tel.: [PHONE_NUMBER] Email : [EMAIL_ADDR…" at bounding box center [641, 150] width 1177 height 94
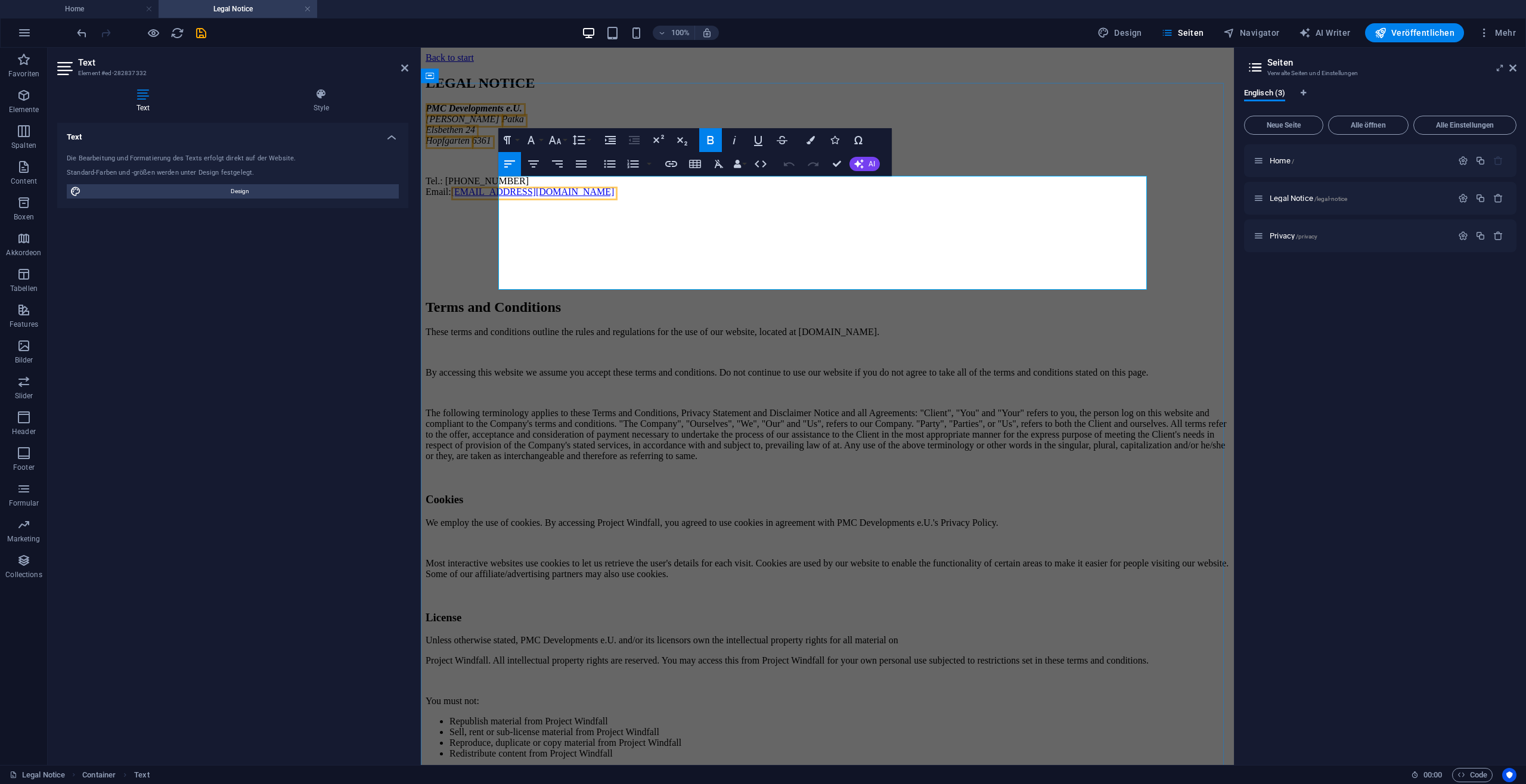
click at [538, 197] on p "Tel.: [PHONE_NUMBER] Email : [EMAIL_ADDRESS][DOMAIN_NAME]" at bounding box center [828, 186] width 804 height 21
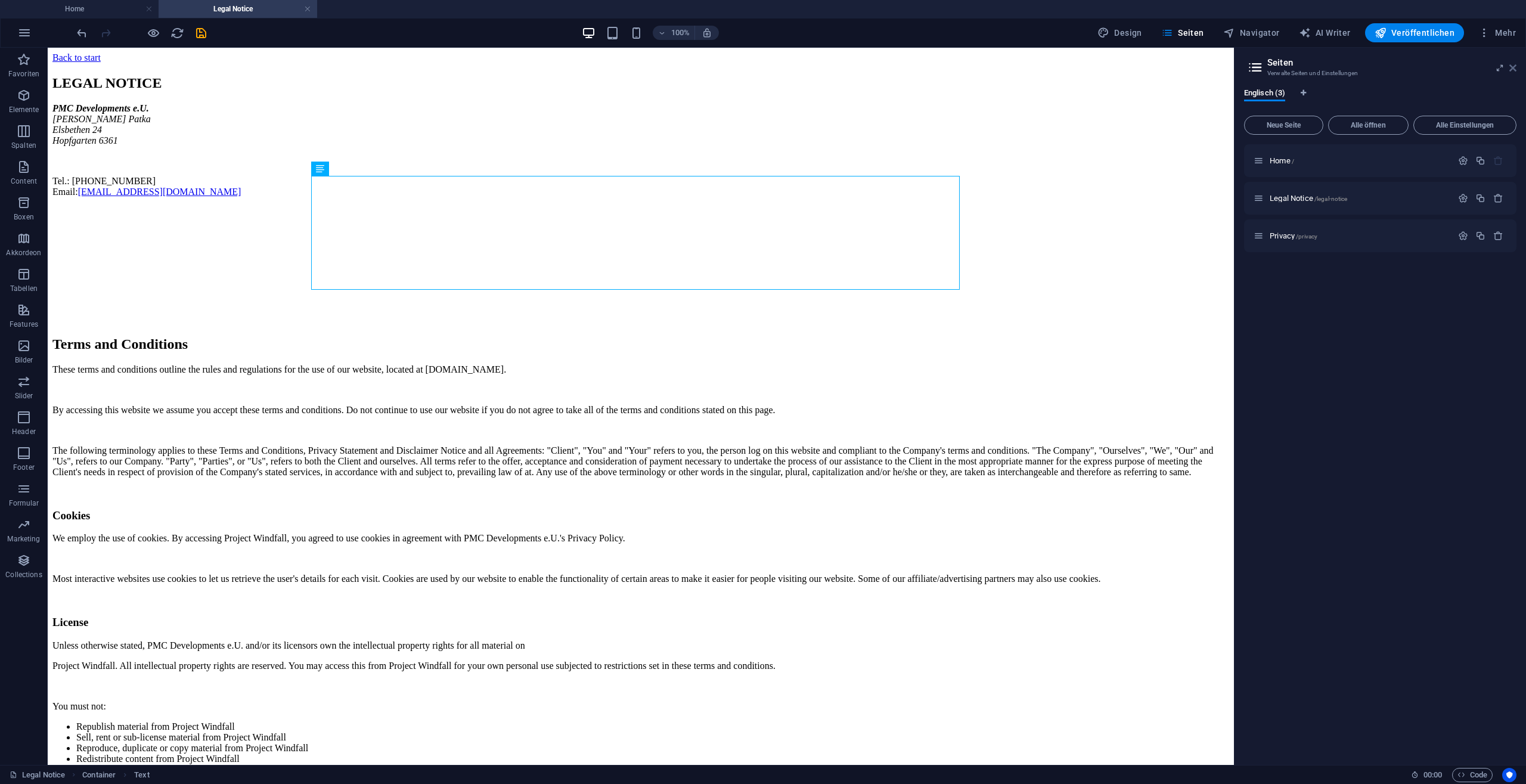
click at [1514, 68] on icon at bounding box center [1513, 68] width 7 height 10
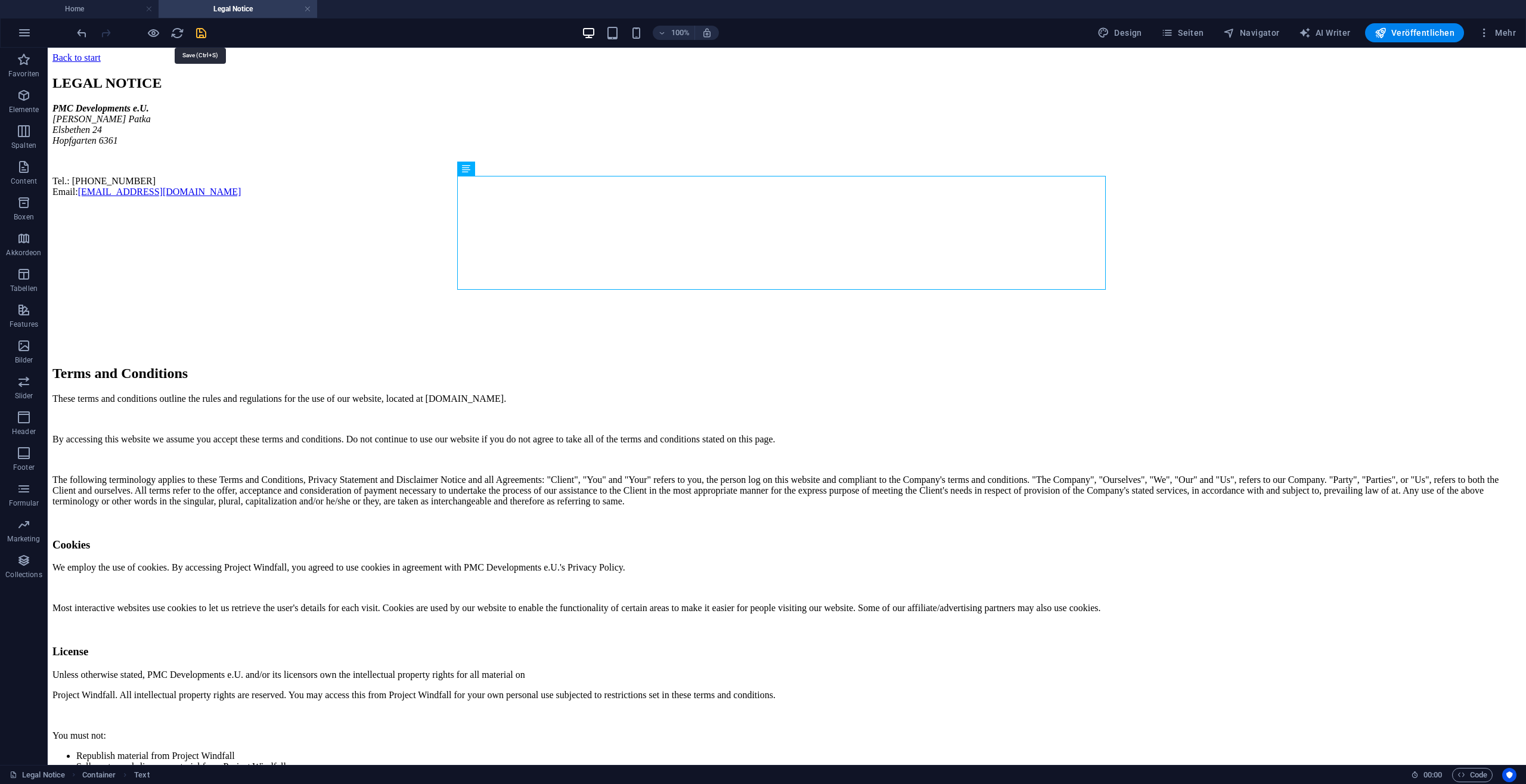
click at [204, 34] on icon "save" at bounding box center [201, 33] width 14 height 14
click at [27, 32] on icon "button" at bounding box center [25, 33] width 14 height 14
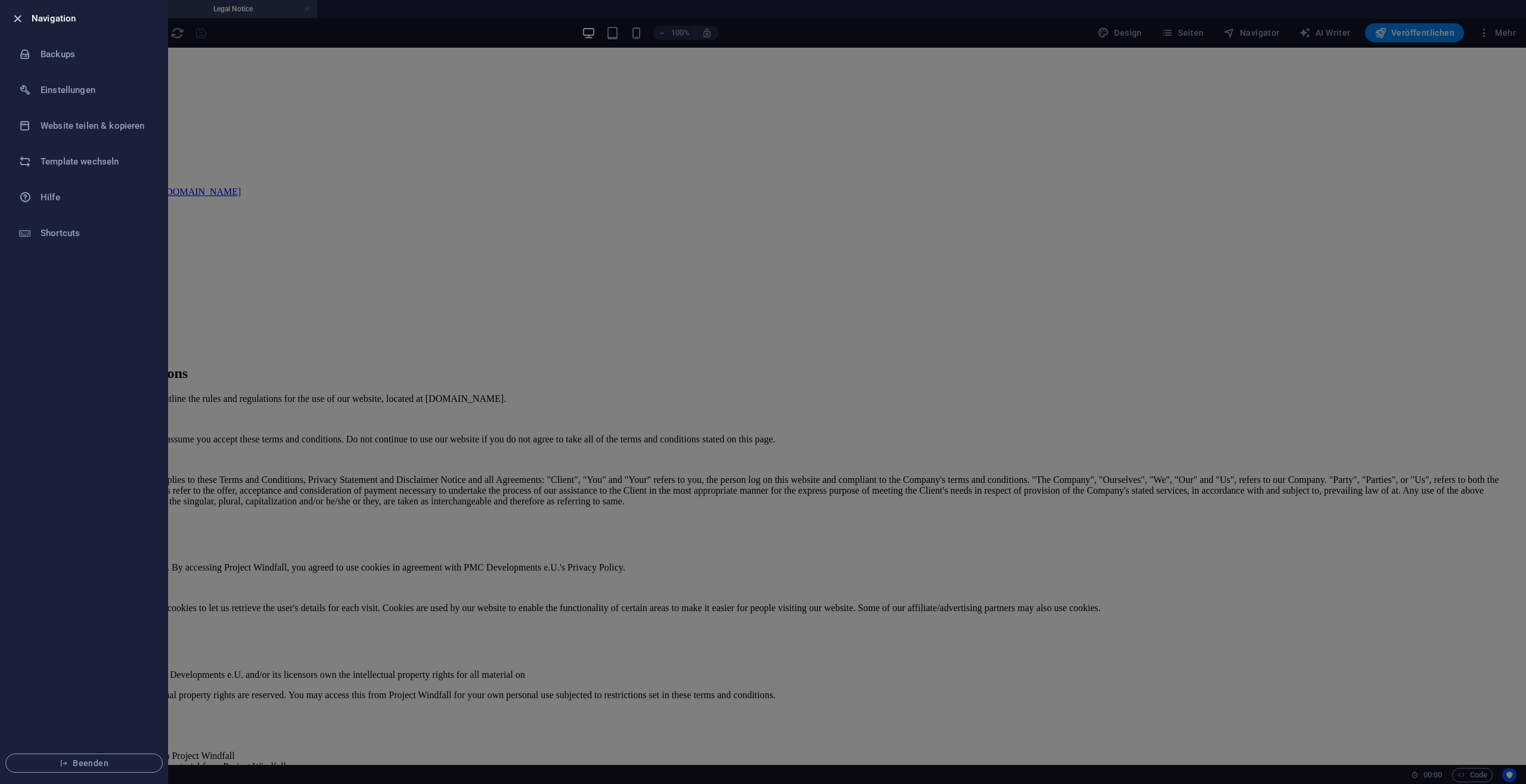
click at [16, 18] on icon "button" at bounding box center [18, 18] width 14 height 14
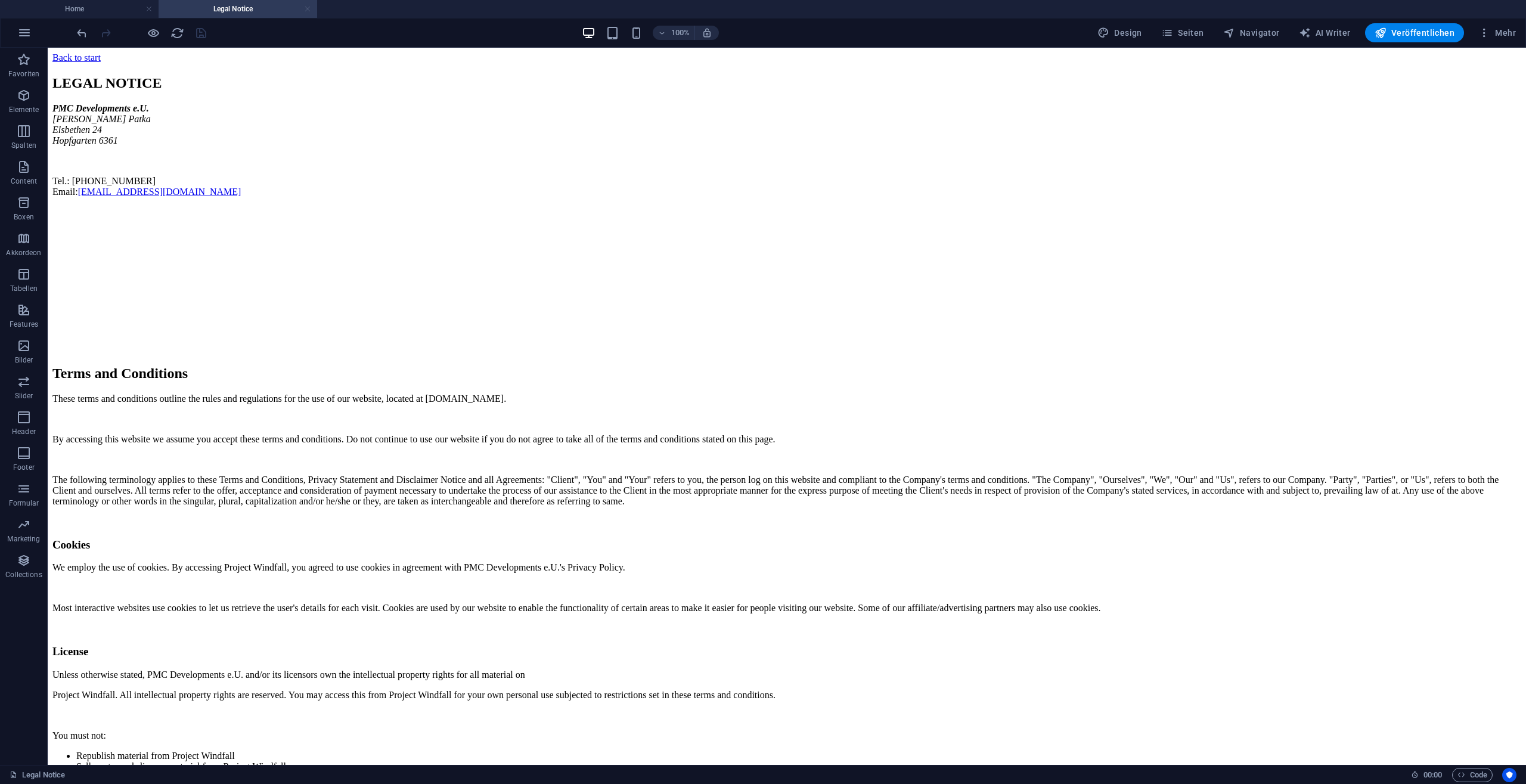
click at [307, 5] on link at bounding box center [308, 9] width 7 height 11
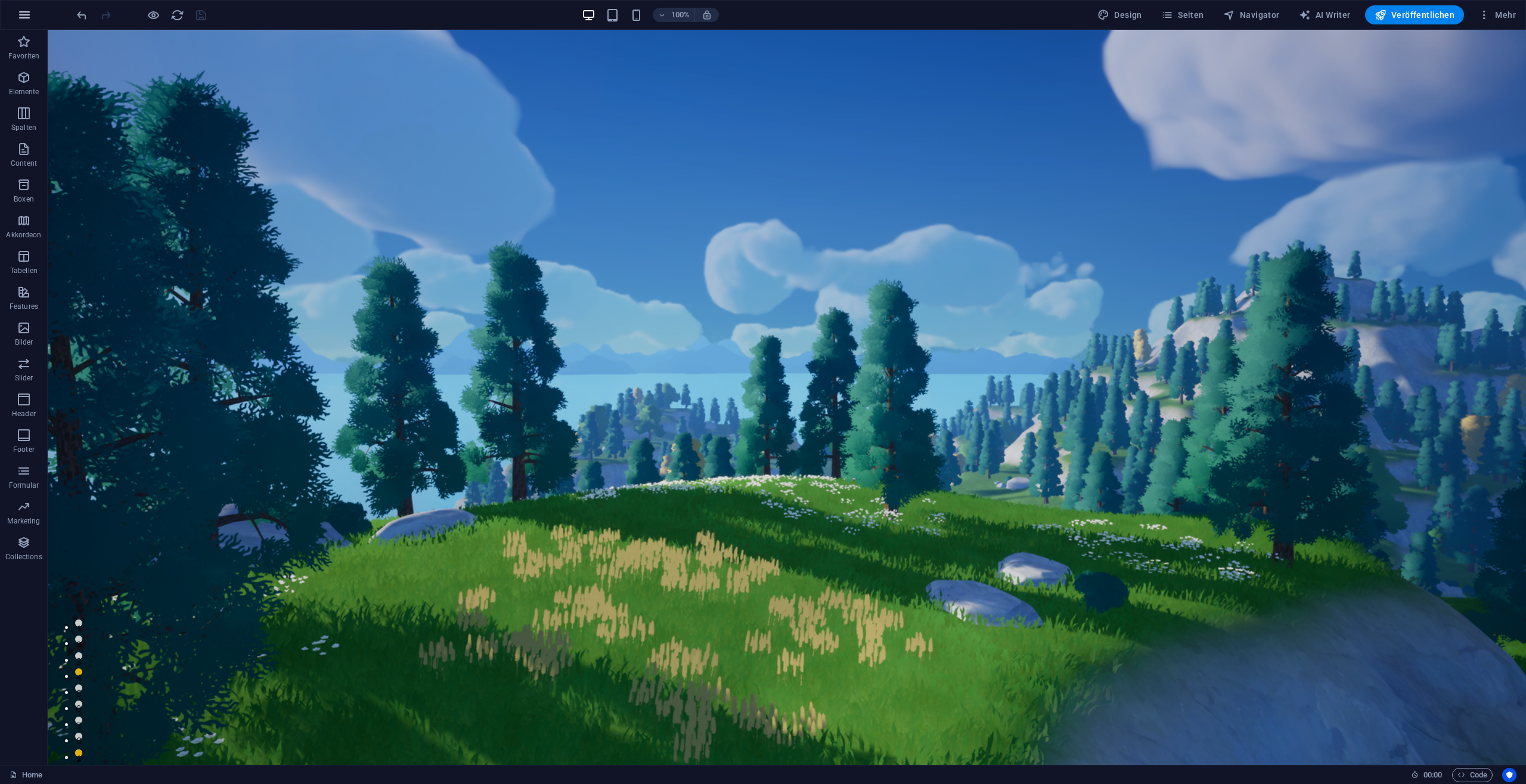
click at [16, 17] on button "button" at bounding box center [25, 15] width 29 height 29
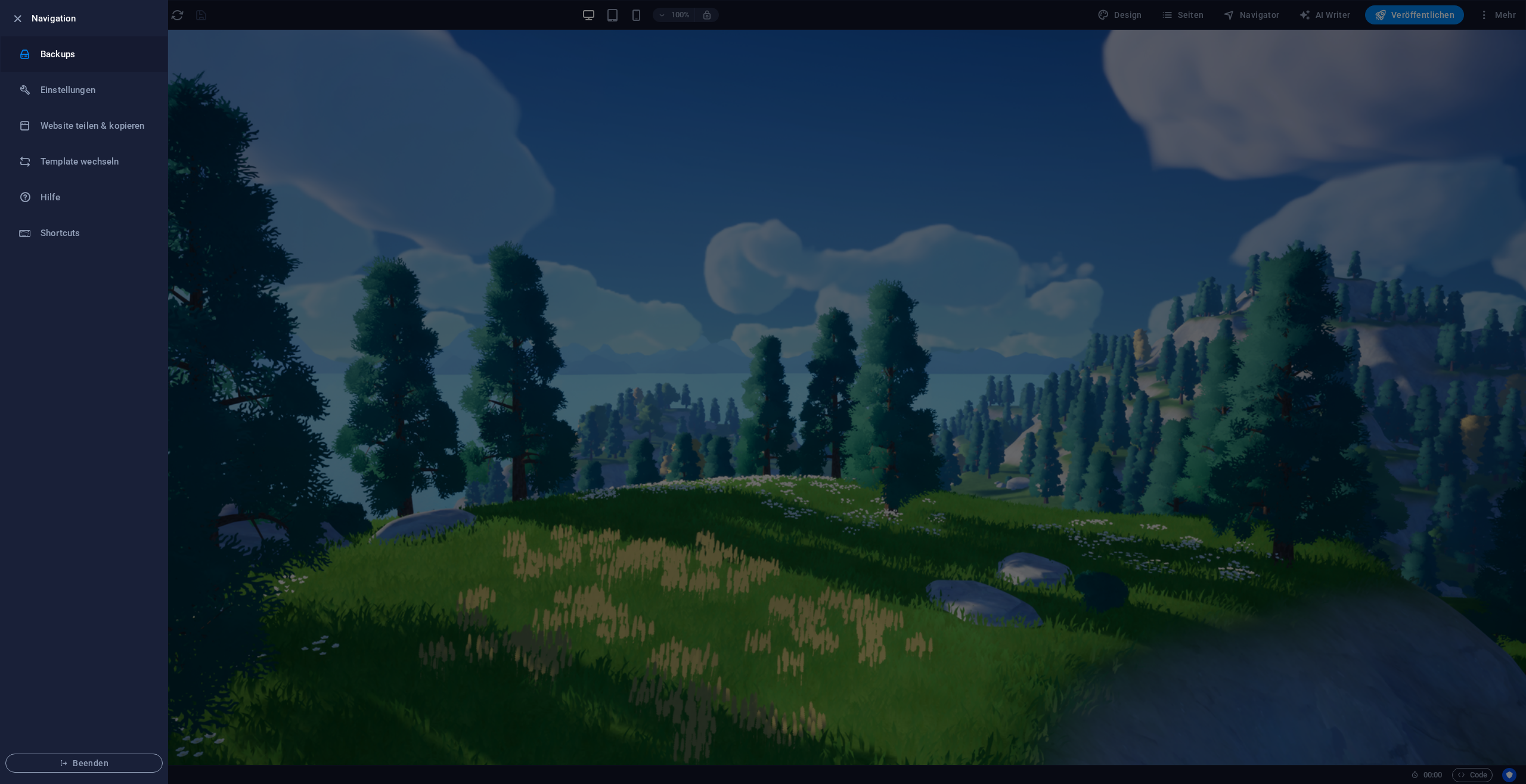
click at [61, 60] on h6 "Backups" at bounding box center [96, 54] width 111 height 14
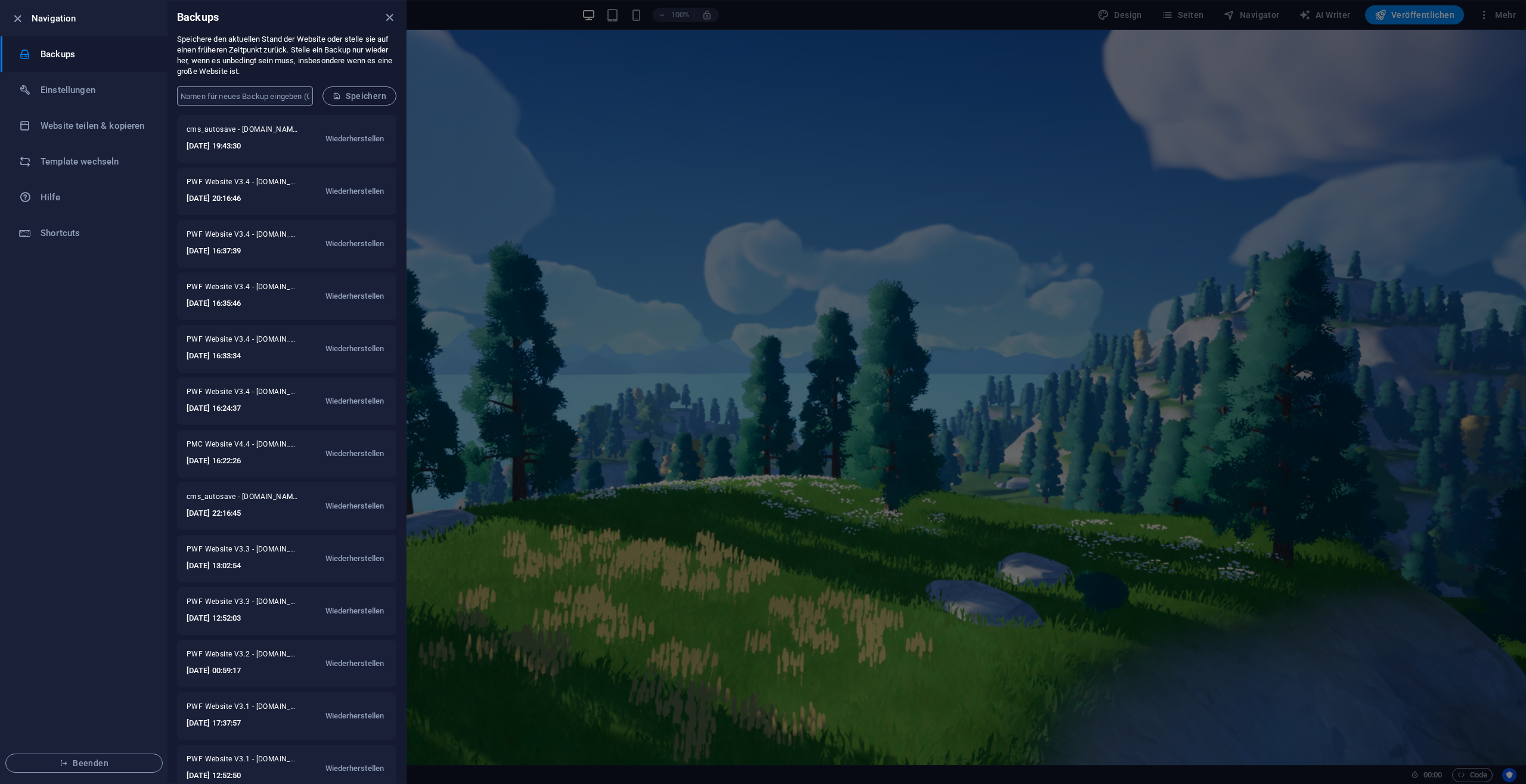
click at [232, 95] on input "text" at bounding box center [244, 96] width 136 height 19
type input "PWF Website V3.5"
click at [113, 320] on ul "Navigation Backups Einstellungen Website teilen & kopieren Template wechseln Hi…" at bounding box center [84, 392] width 167 height 783
click at [362, 94] on span "Speichern" at bounding box center [360, 96] width 54 height 10
click at [394, 16] on icon "close" at bounding box center [389, 18] width 14 height 14
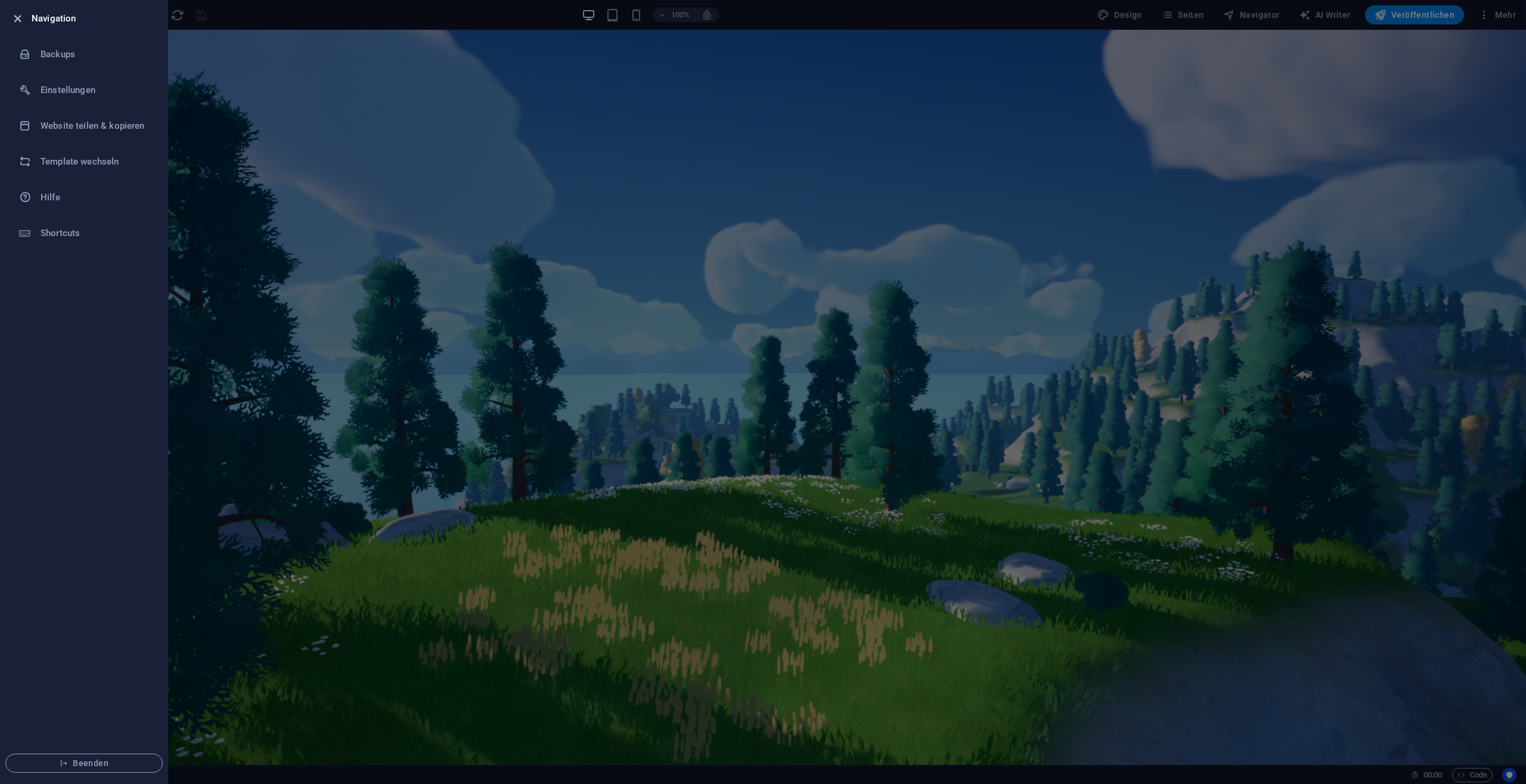
click at [20, 18] on icon "button" at bounding box center [18, 18] width 14 height 14
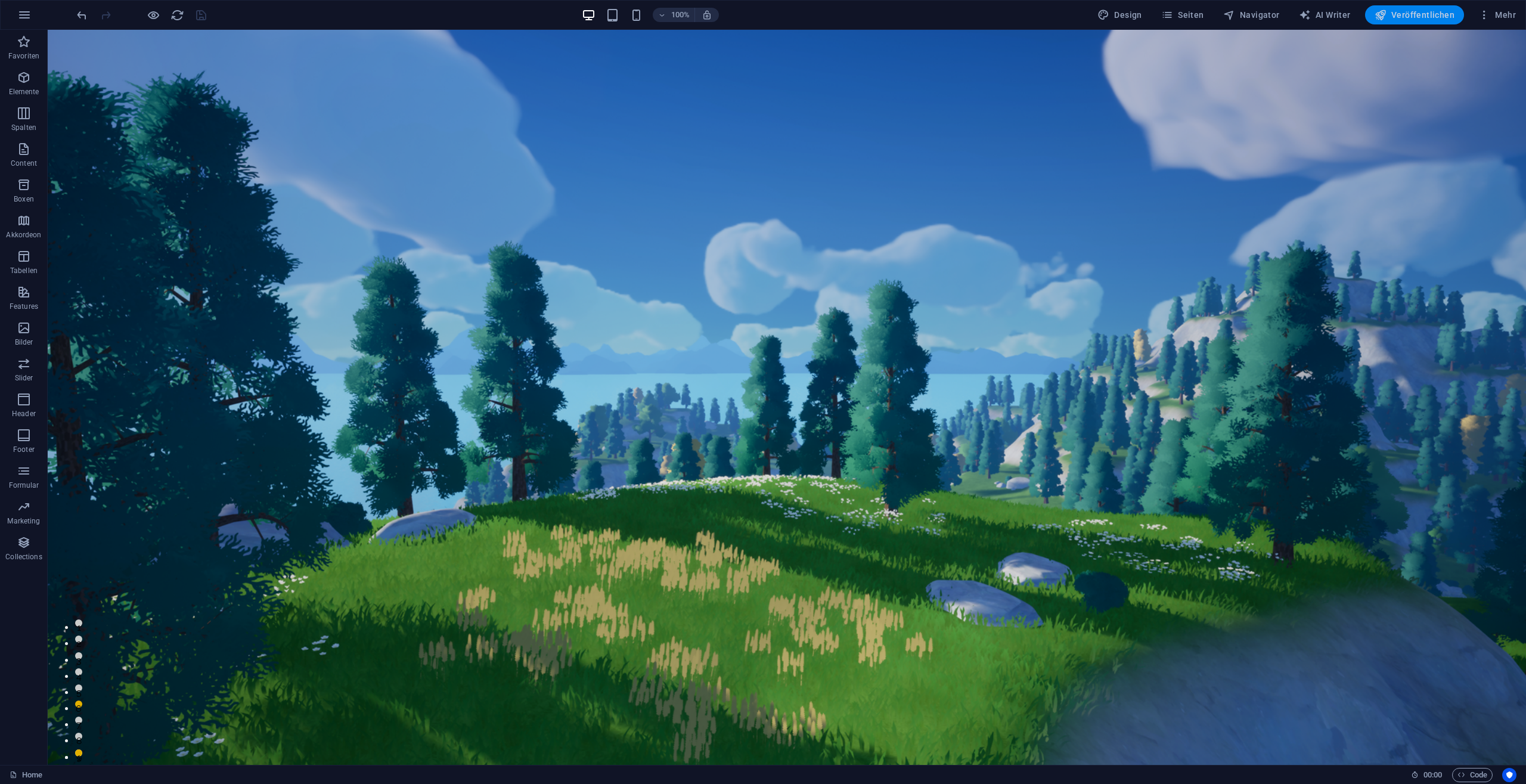
click at [1450, 14] on span "Veröffentlichen" at bounding box center [1414, 15] width 80 height 12
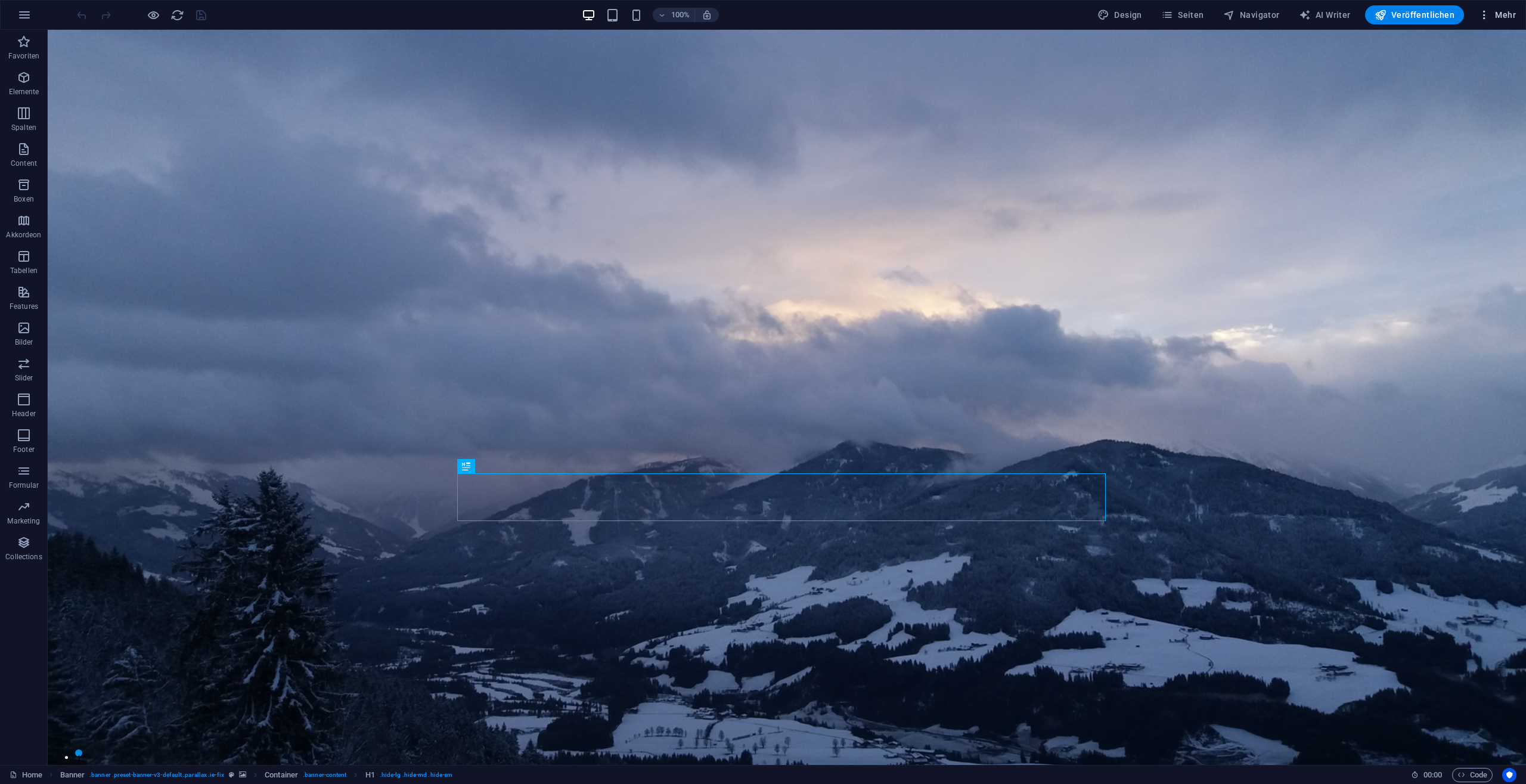
click at [1505, 18] on span "Mehr" at bounding box center [1497, 15] width 38 height 12
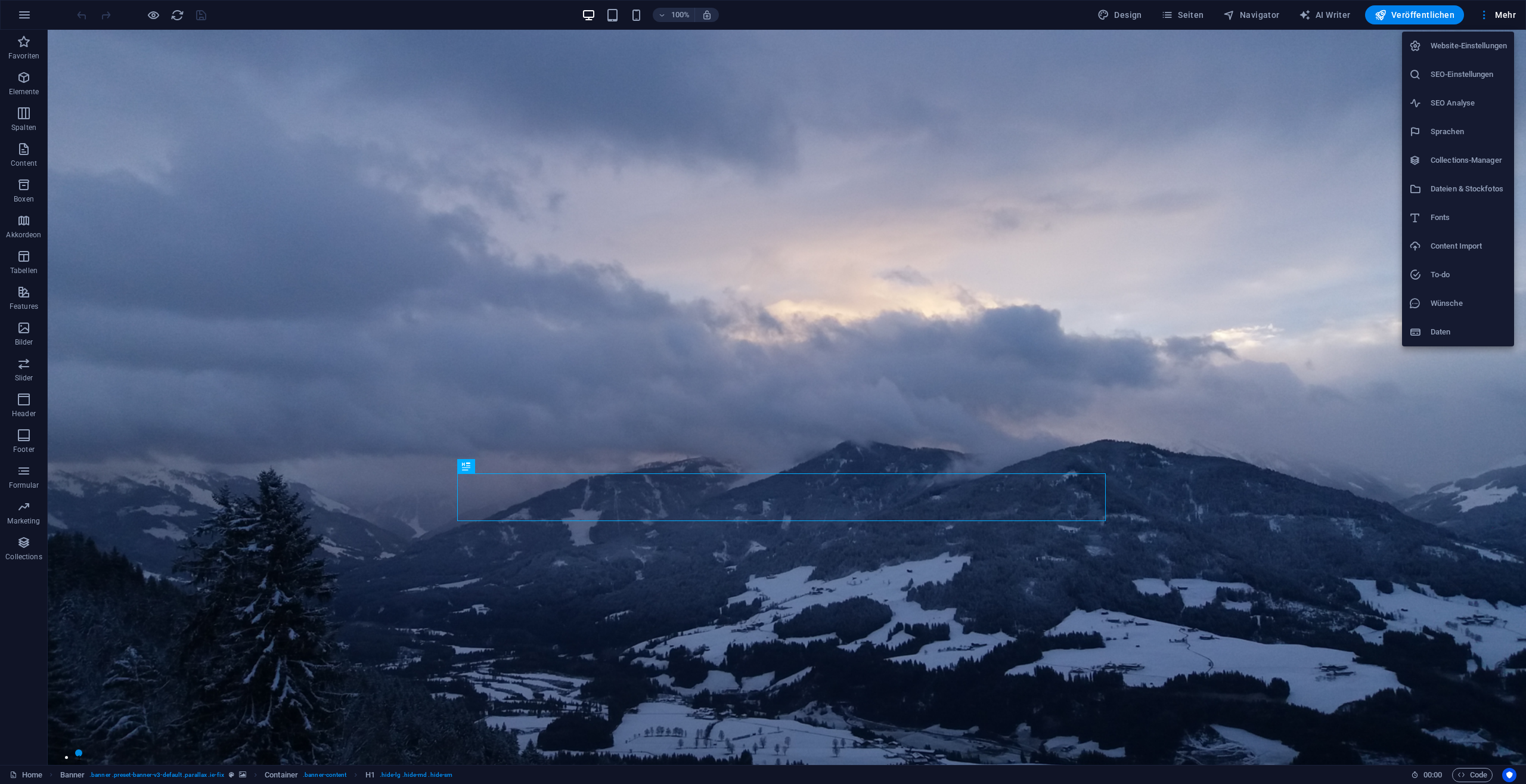
click at [1454, 47] on h6 "Website-Einstellungen" at bounding box center [1469, 46] width 76 height 14
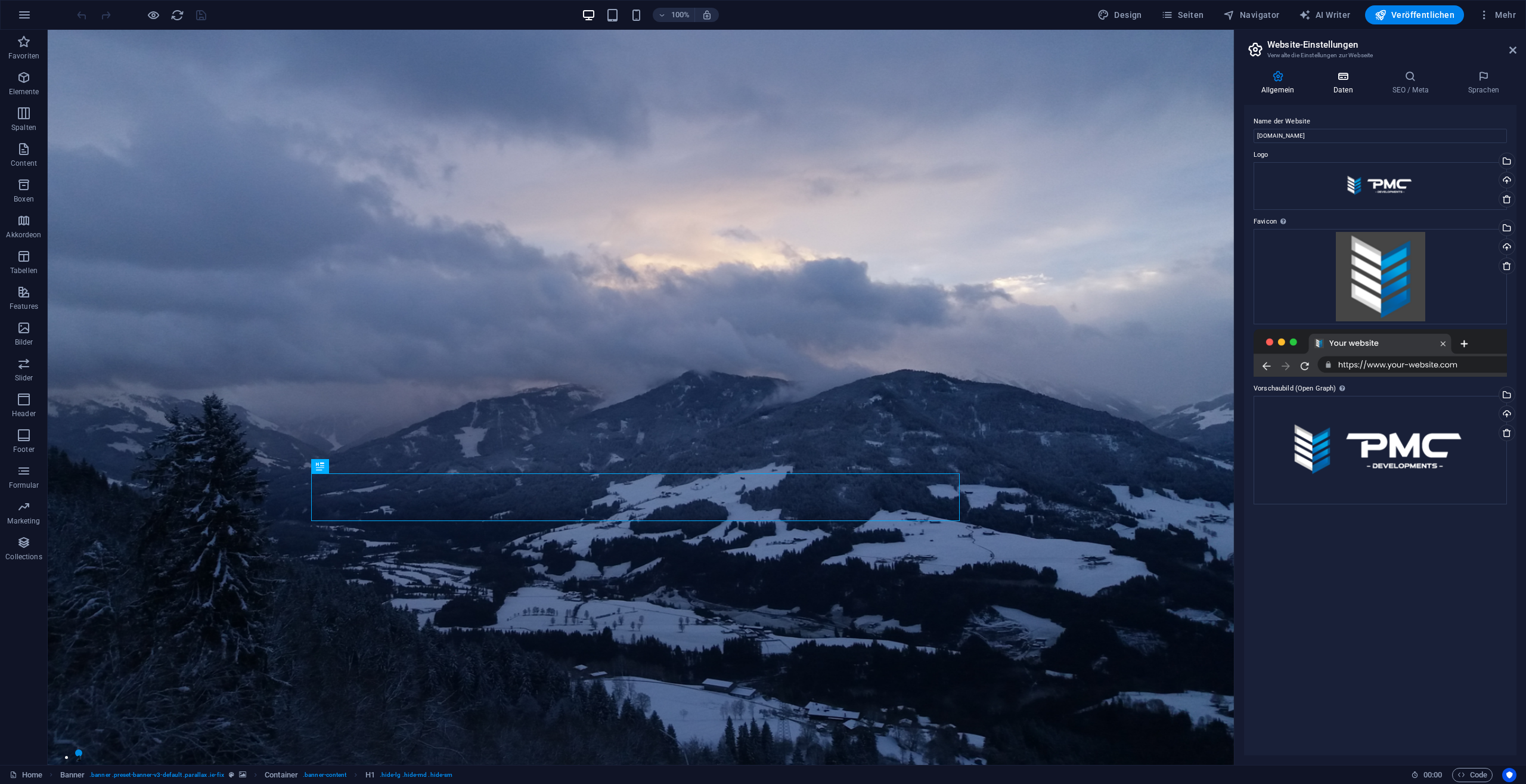
click at [1337, 75] on icon at bounding box center [1343, 76] width 54 height 12
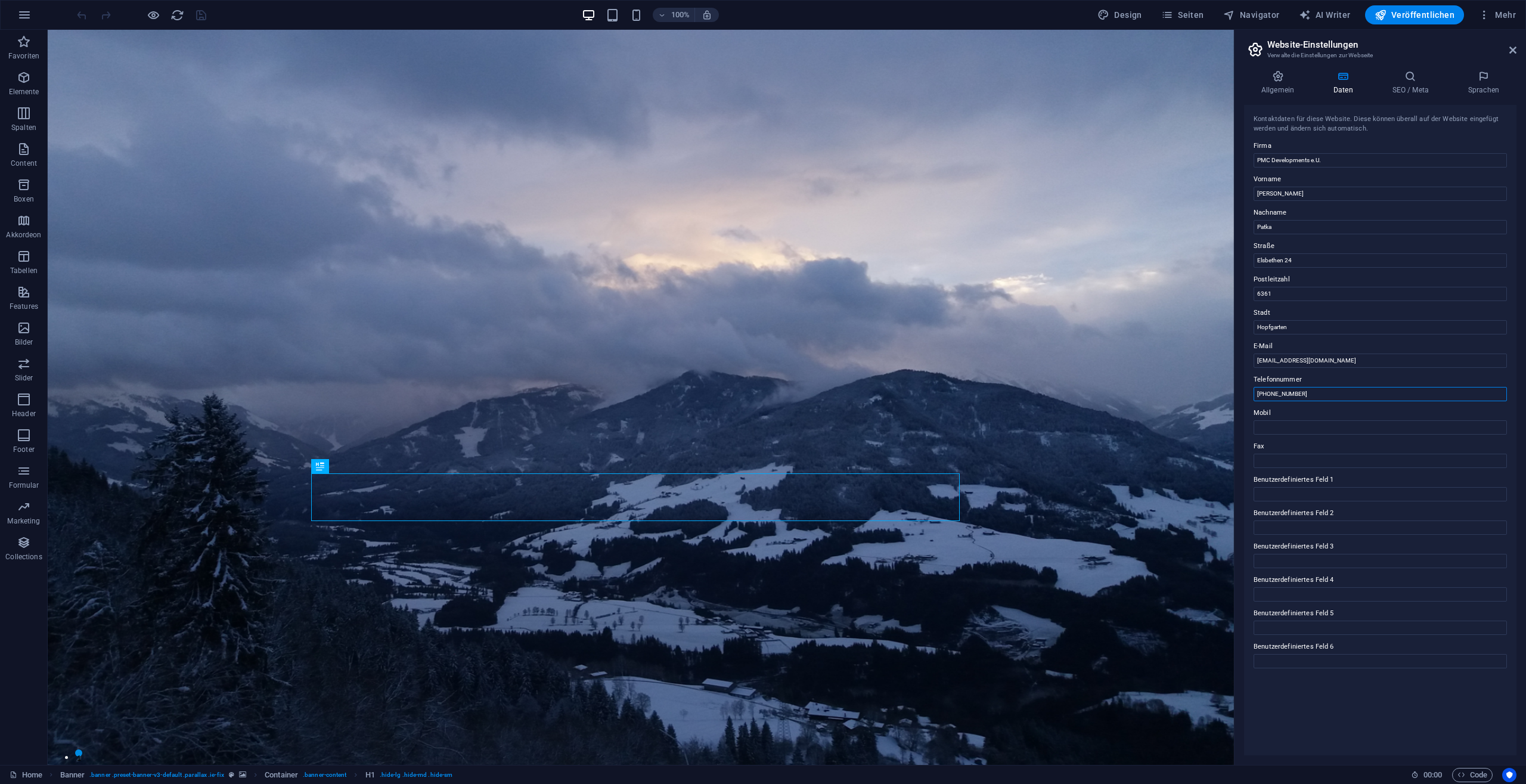
click at [1287, 394] on input "[PHONE_NUMBER]" at bounding box center [1380, 394] width 254 height 14
type input "[PHONE_NUMBER]"
click at [200, 15] on icon "save" at bounding box center [201, 15] width 14 height 14
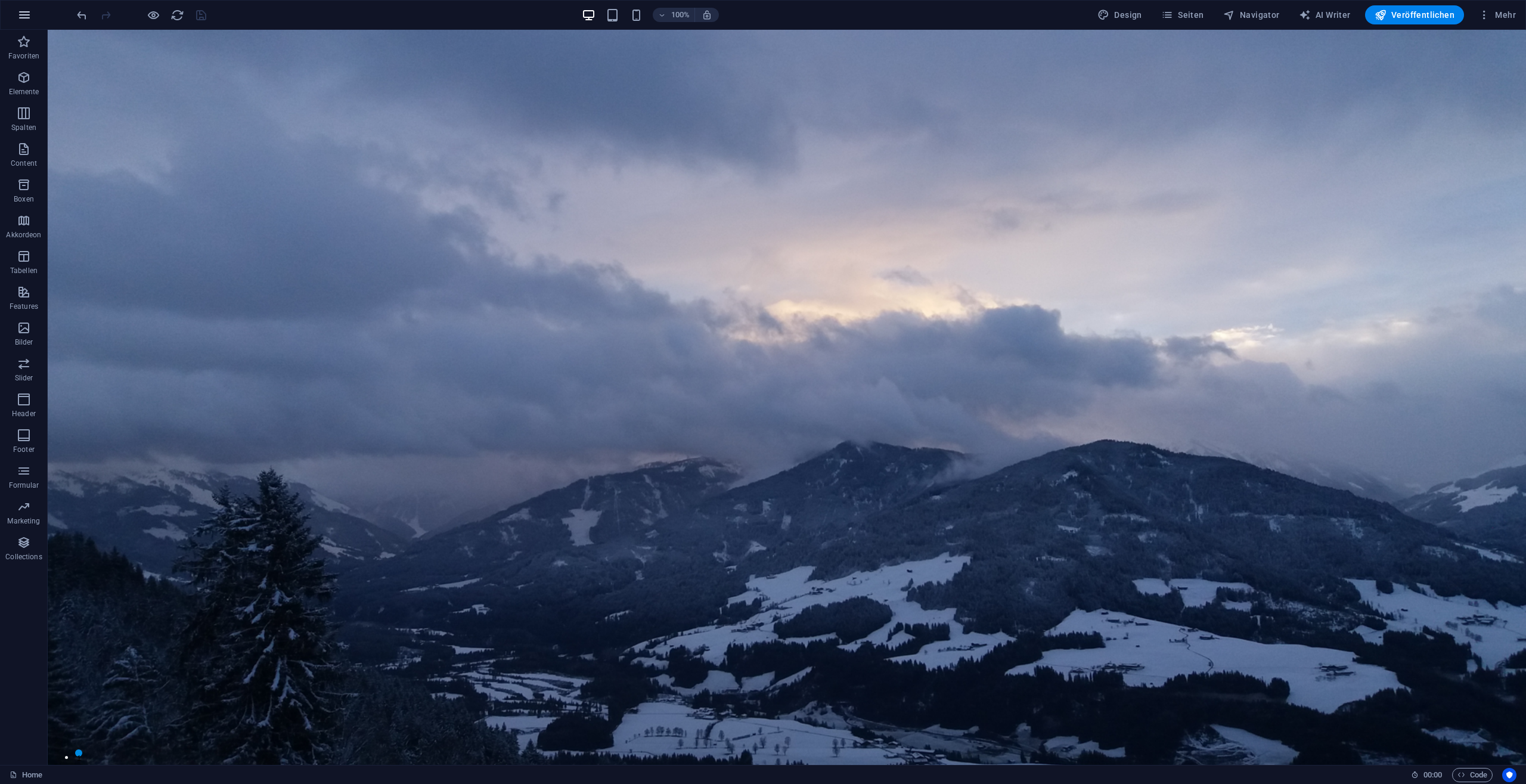
click at [23, 15] on icon "button" at bounding box center [25, 15] width 14 height 14
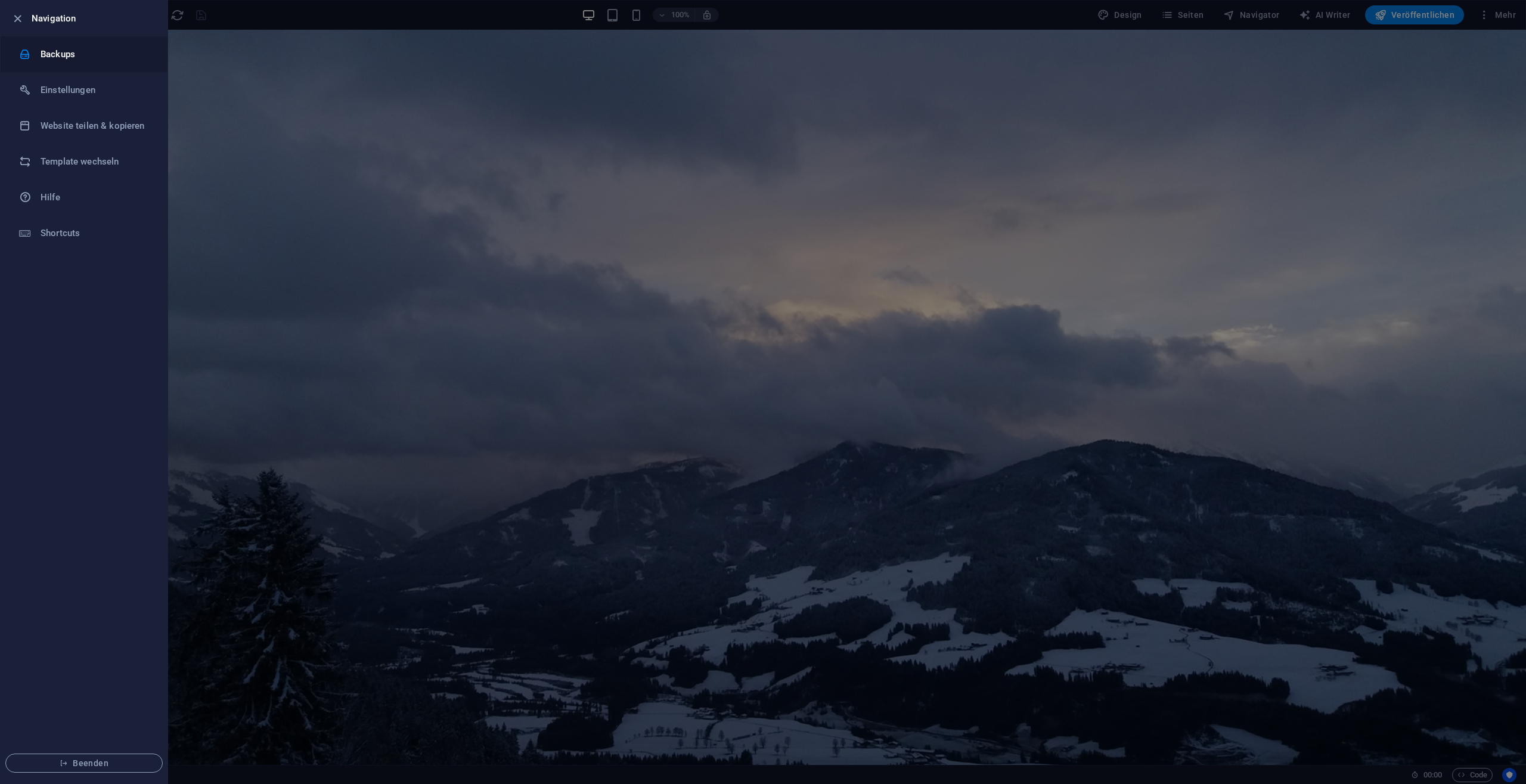
click at [58, 47] on h6 "Backups" at bounding box center [96, 54] width 111 height 14
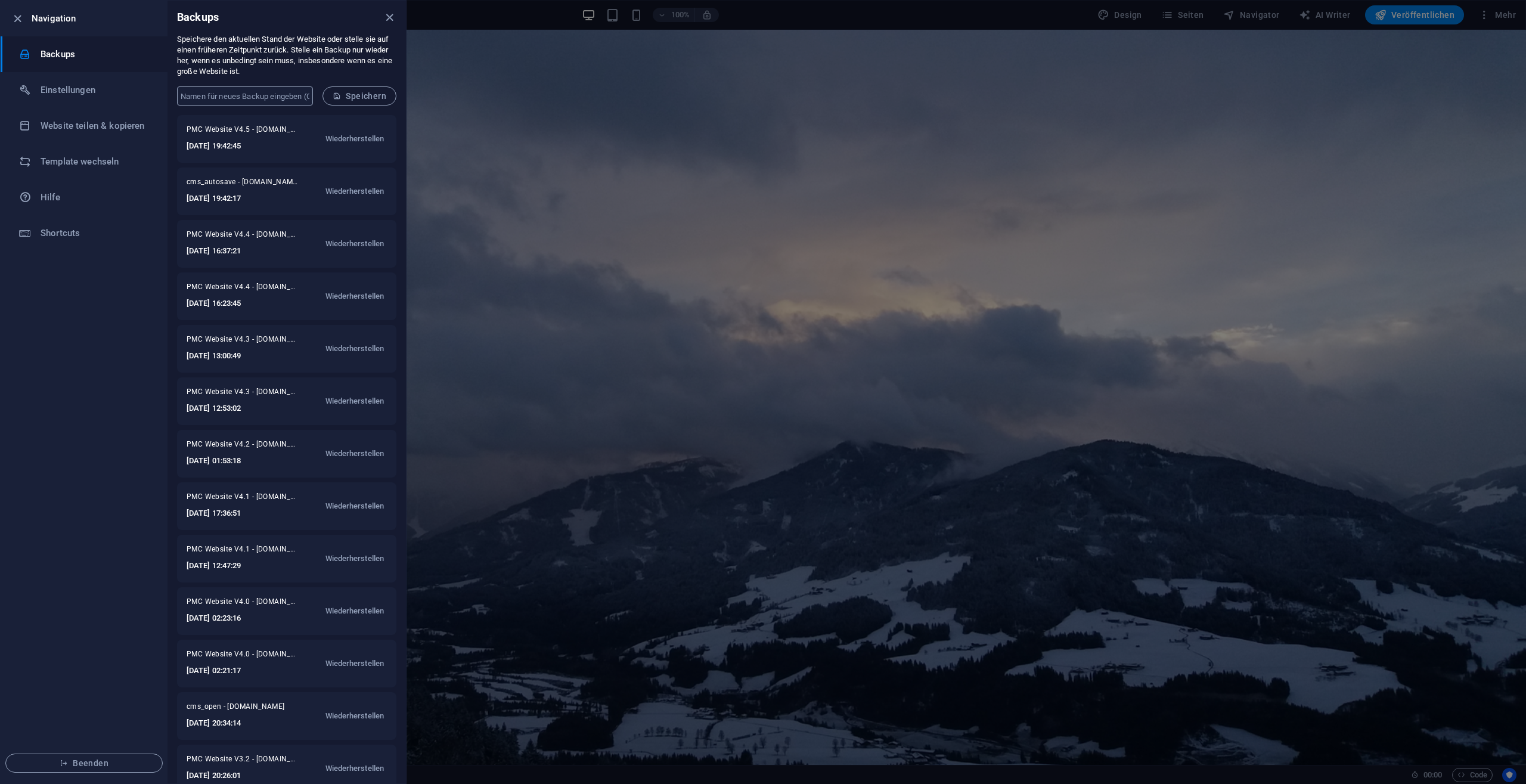
click at [234, 94] on input "text" at bounding box center [244, 96] width 136 height 19
type input "PMC Website V4.5"
click at [360, 97] on span "Speichern" at bounding box center [360, 96] width 54 height 10
click at [386, 20] on icon "close" at bounding box center [389, 18] width 14 height 14
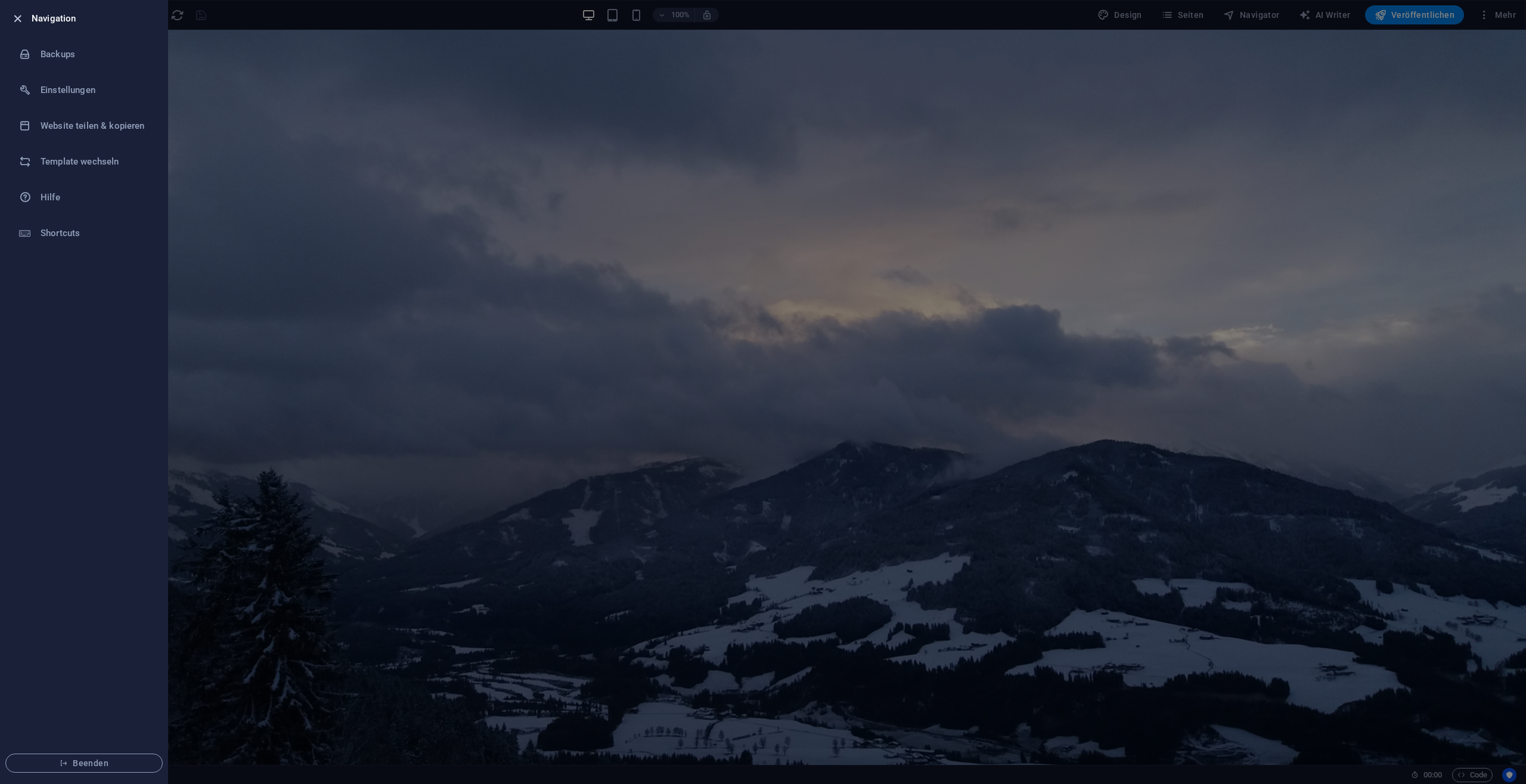
click at [18, 20] on icon "button" at bounding box center [18, 18] width 14 height 14
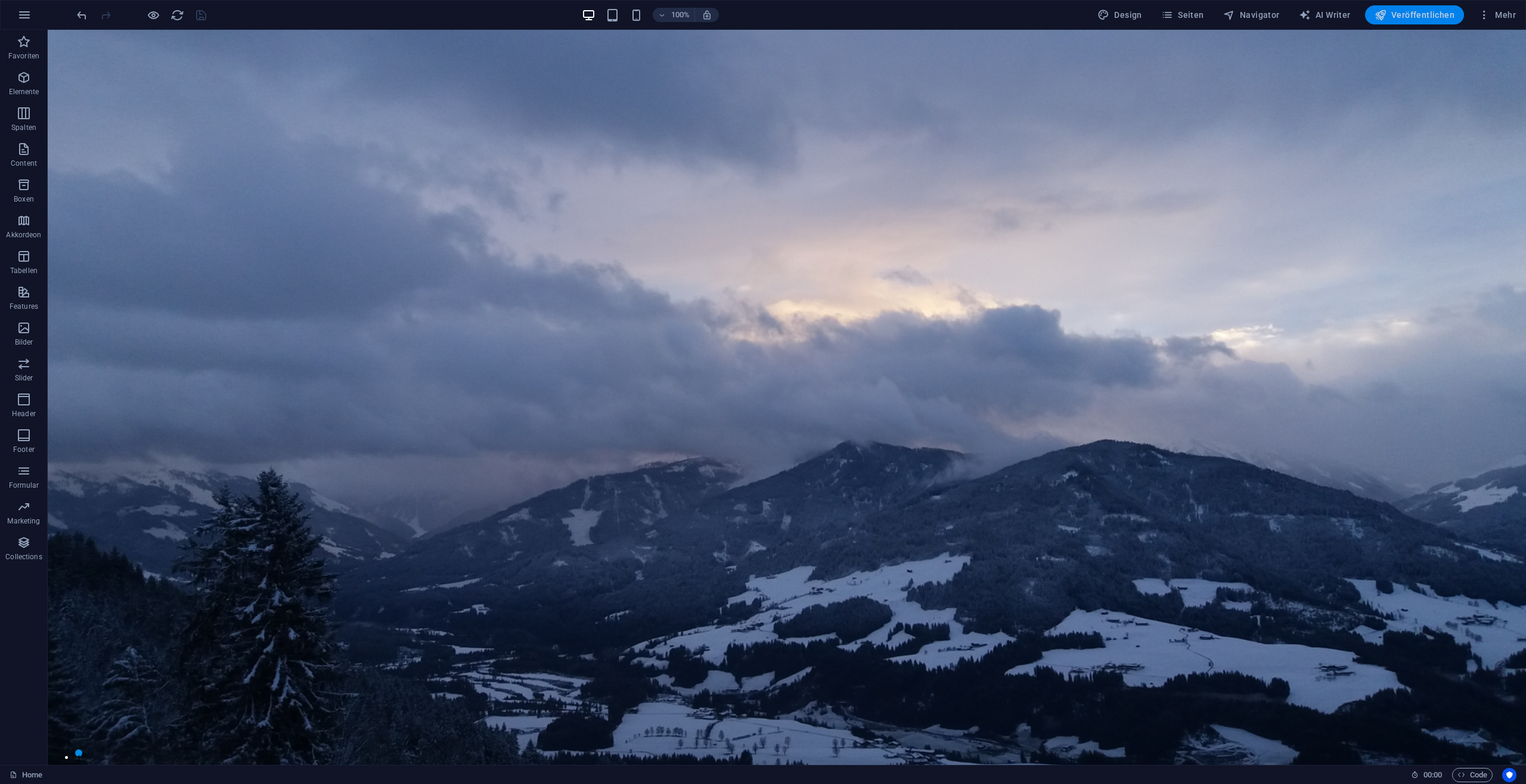
click at [1394, 21] on button "Veröffentlichen" at bounding box center [1415, 14] width 99 height 19
